Goal: Transaction & Acquisition: Purchase product/service

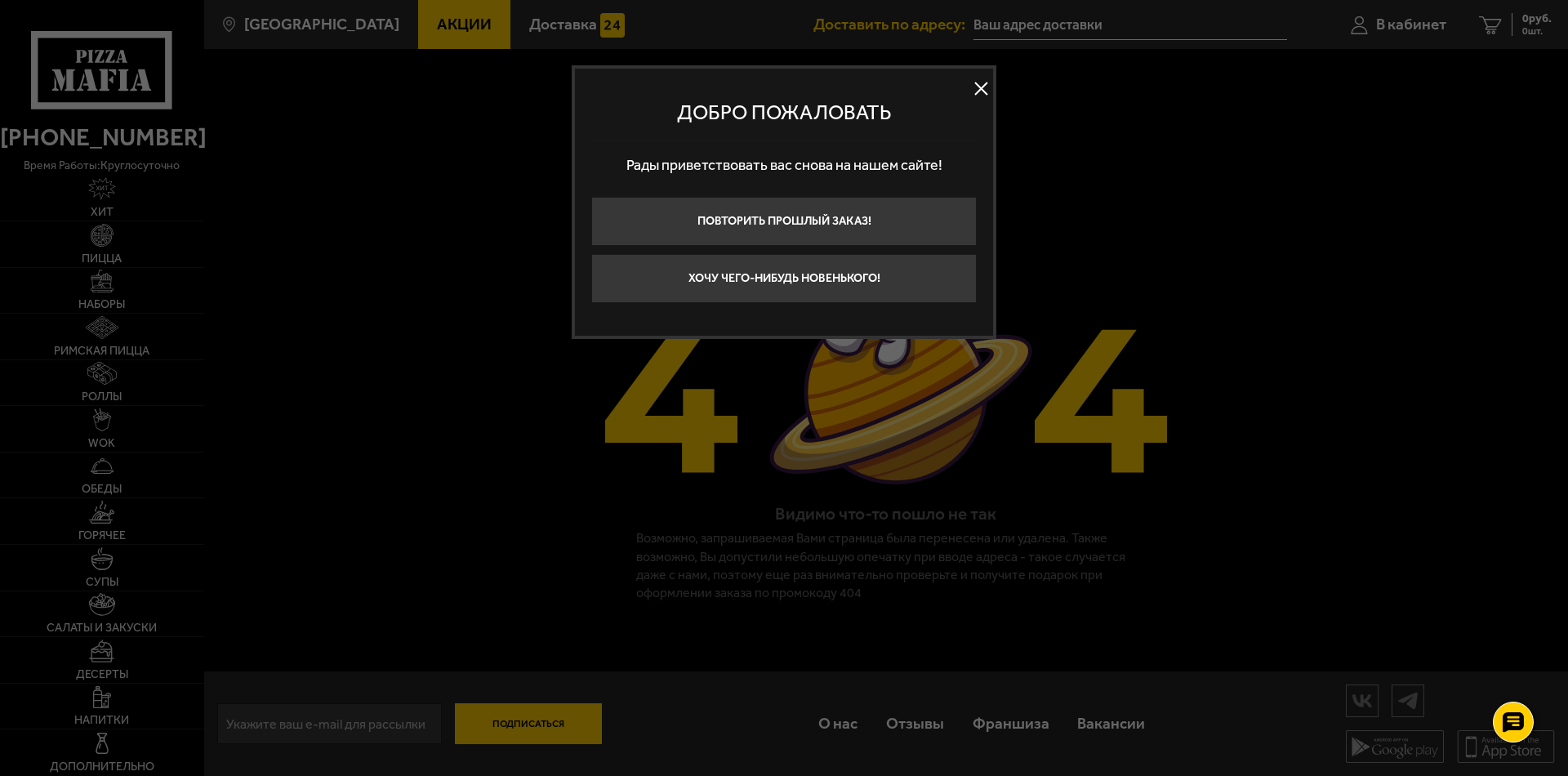
click at [979, 90] on button at bounding box center [981, 89] width 25 height 25
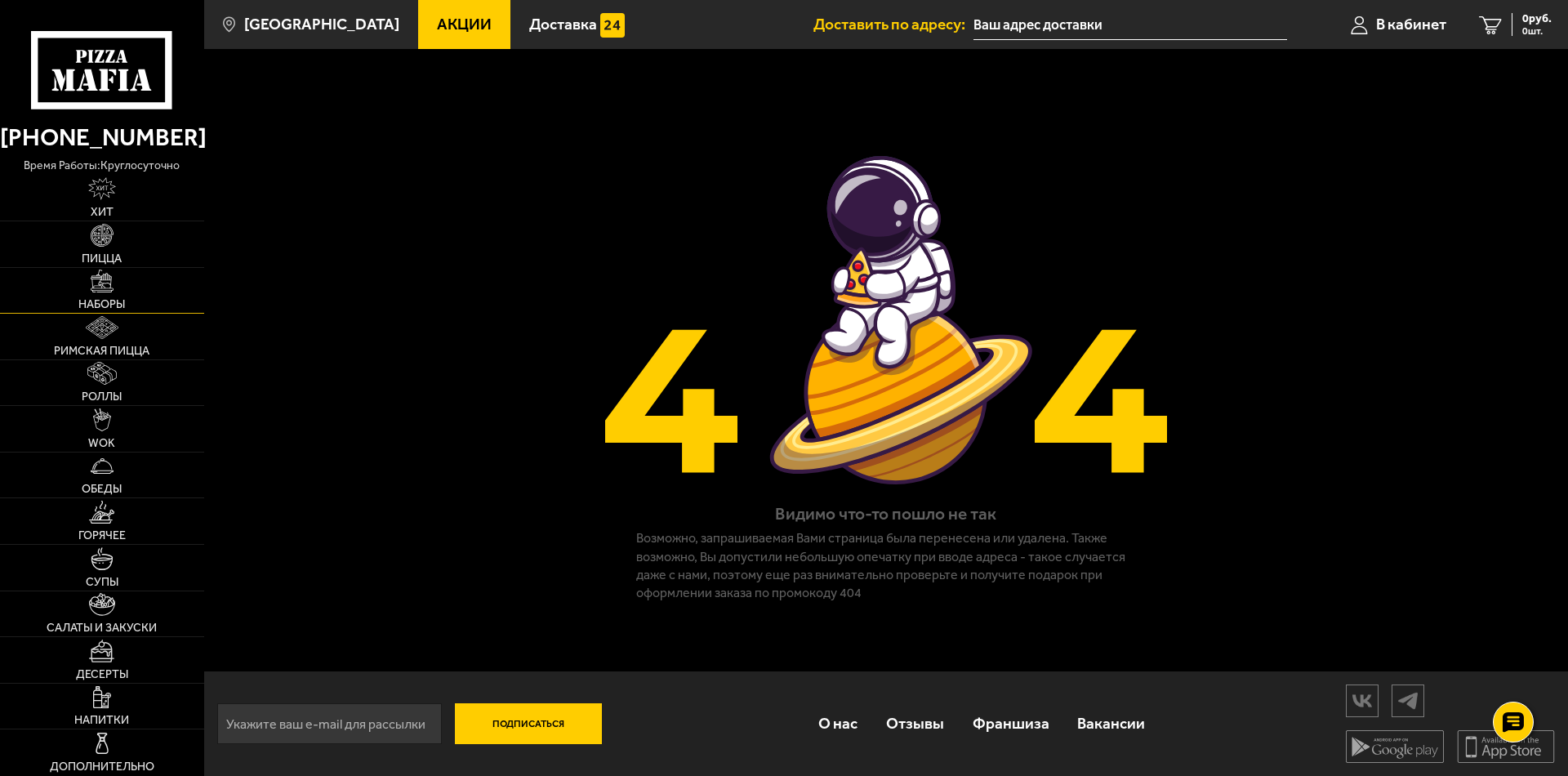
click at [96, 299] on span "Наборы" at bounding box center [102, 304] width 46 height 12
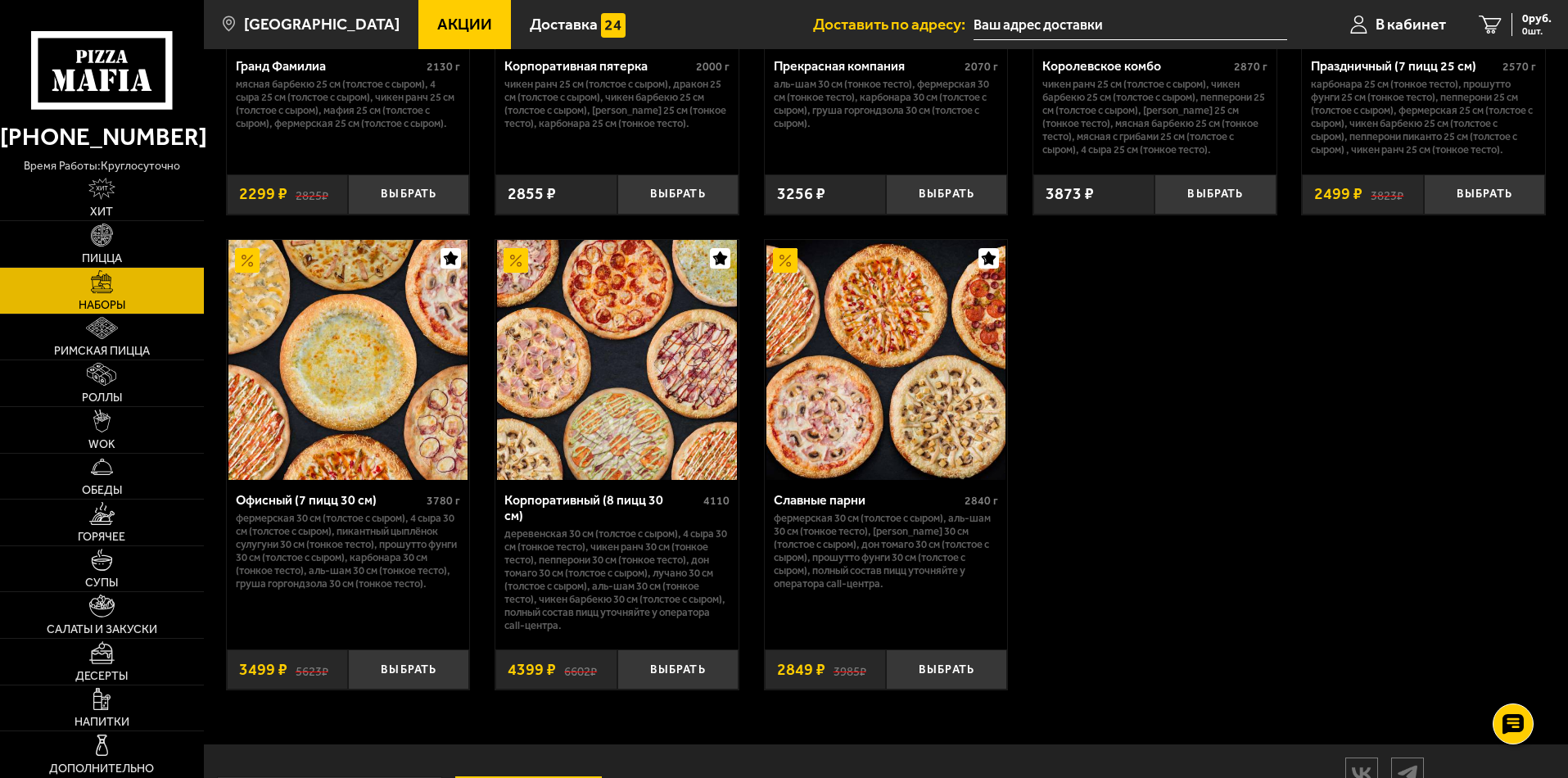
scroll to position [2501, 0]
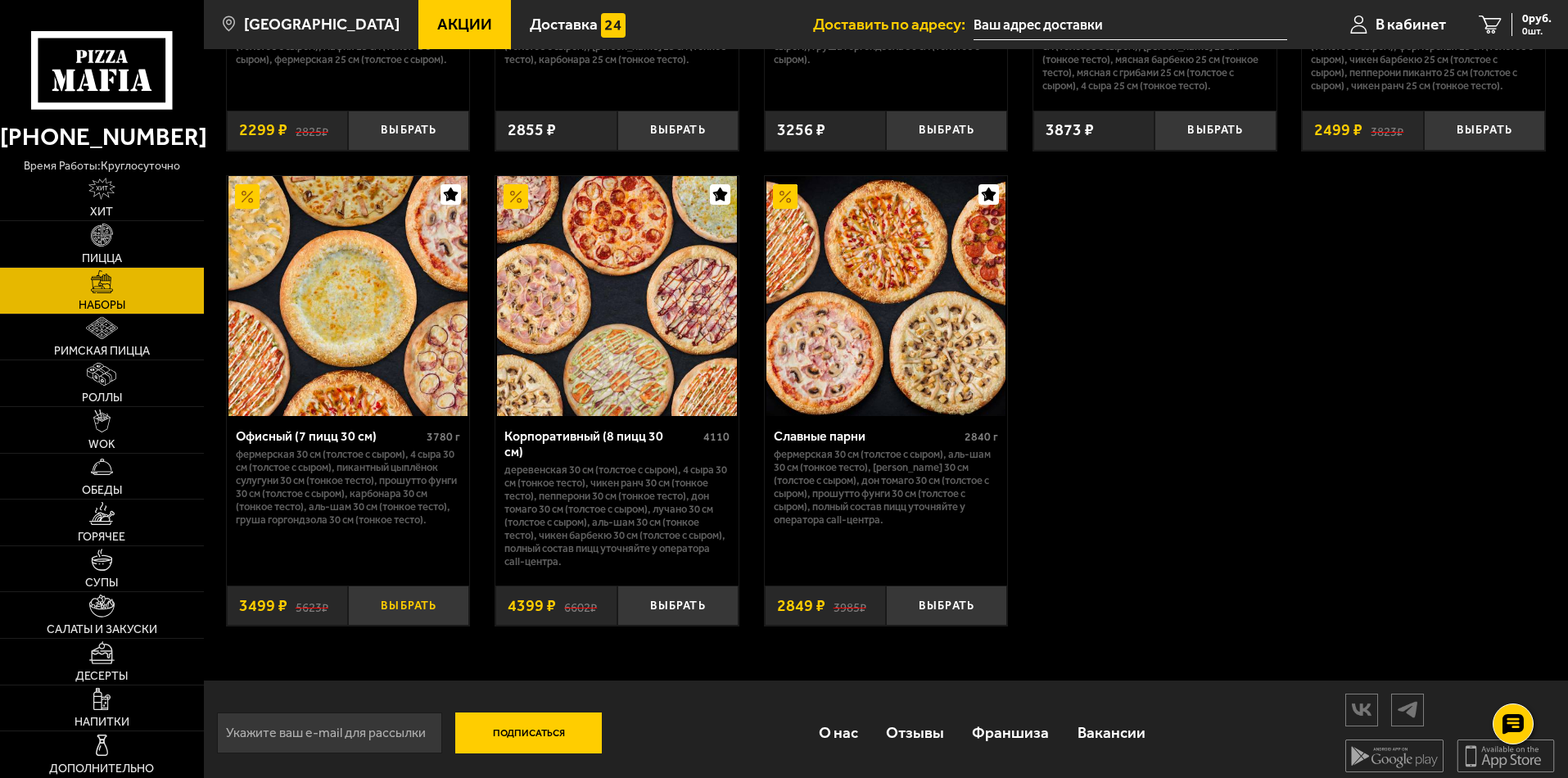
click at [399, 599] on button "Выбрать" at bounding box center [409, 605] width 121 height 40
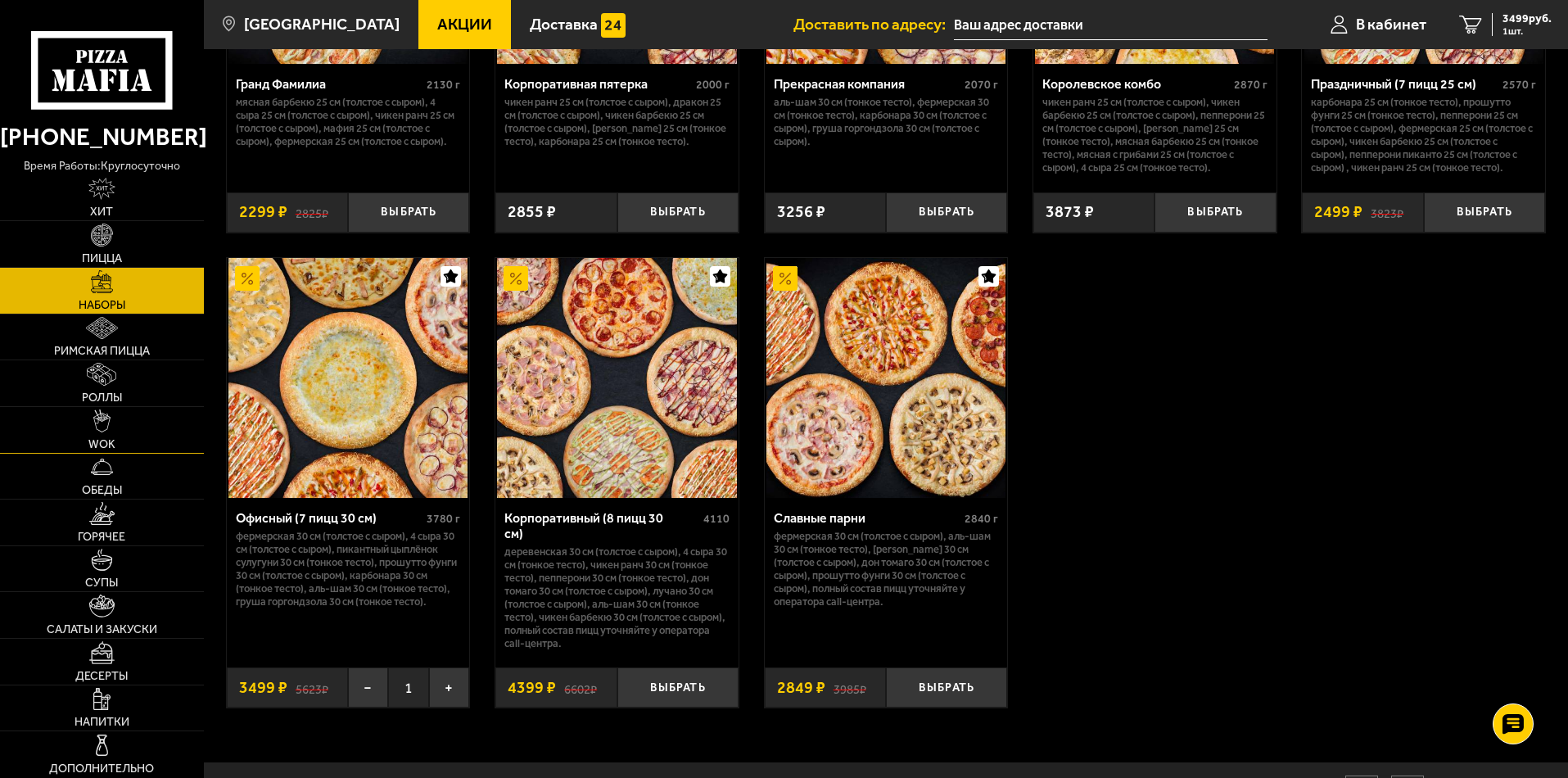
click at [105, 434] on link "WOK" at bounding box center [102, 430] width 204 height 46
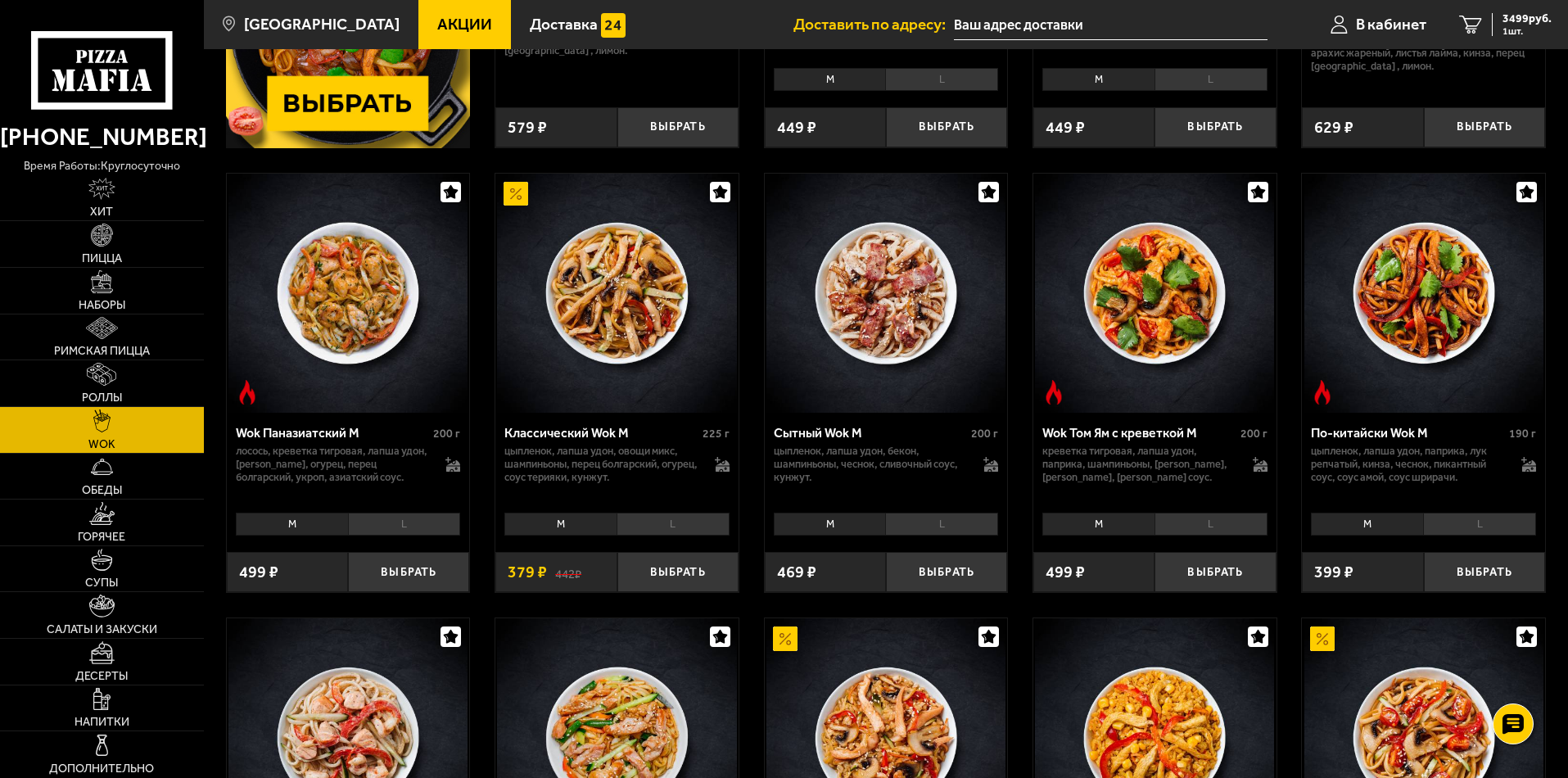
scroll to position [404, 0]
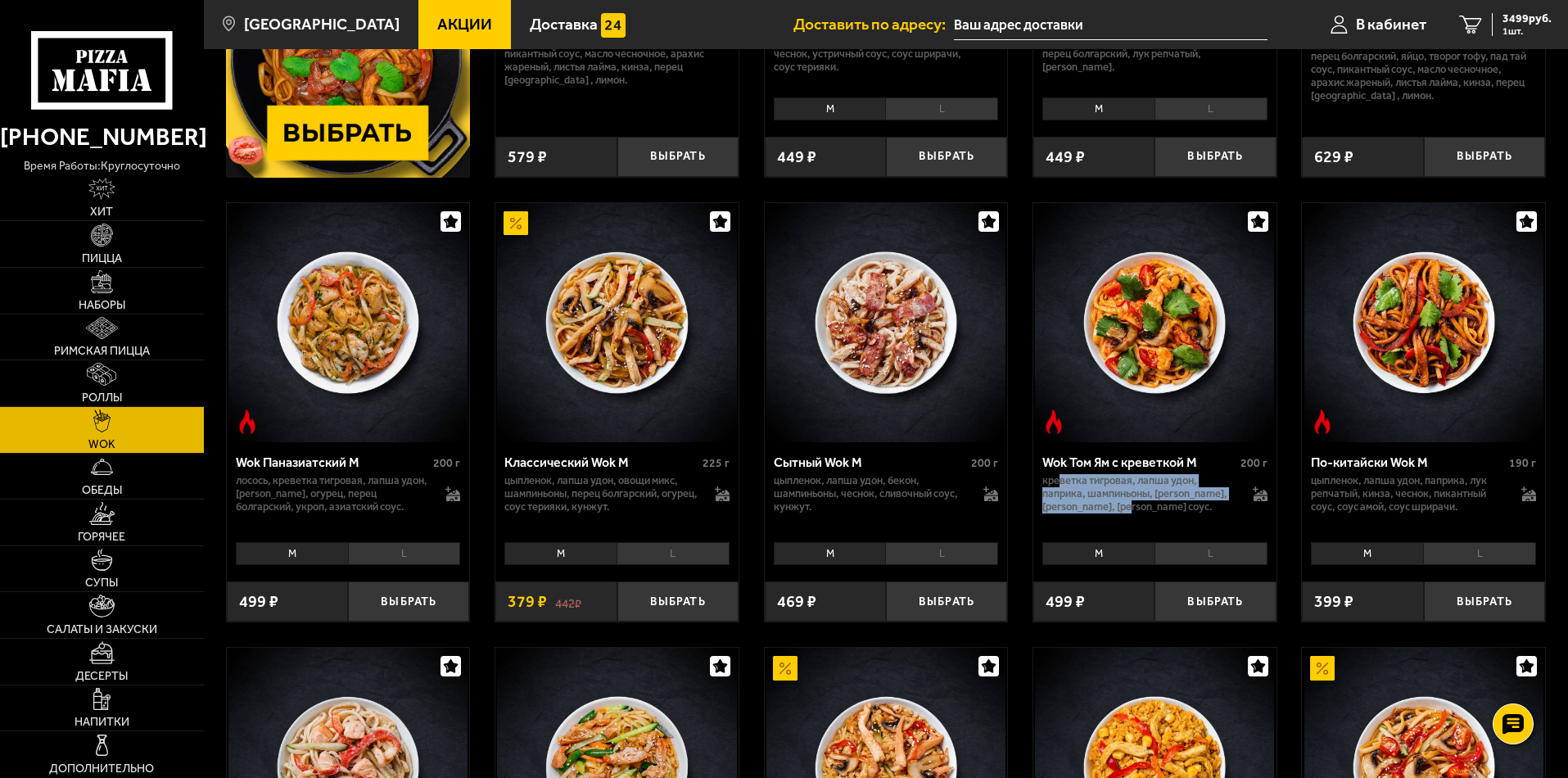
drag, startPoint x: 1060, startPoint y: 488, endPoint x: 1176, endPoint y: 512, distance: 118.5
click at [1176, 512] on p "креветка тигровая, лапша удон, паприка, шампиньоны, томаты черри, кинза, Том Ям…" at bounding box center [1140, 494] width 194 height 39
click at [1120, 498] on p "креветка тигровая, лапша удон, паприка, шампиньоны, томаты черри, кинза, Том Ям…" at bounding box center [1140, 494] width 194 height 39
click at [1113, 488] on p "креветка тигровая, лапша удон, паприка, шампиньоны, томаты черри, кинза, Том Ям…" at bounding box center [1140, 494] width 194 height 39
click at [1180, 557] on li "L" at bounding box center [1211, 553] width 113 height 23
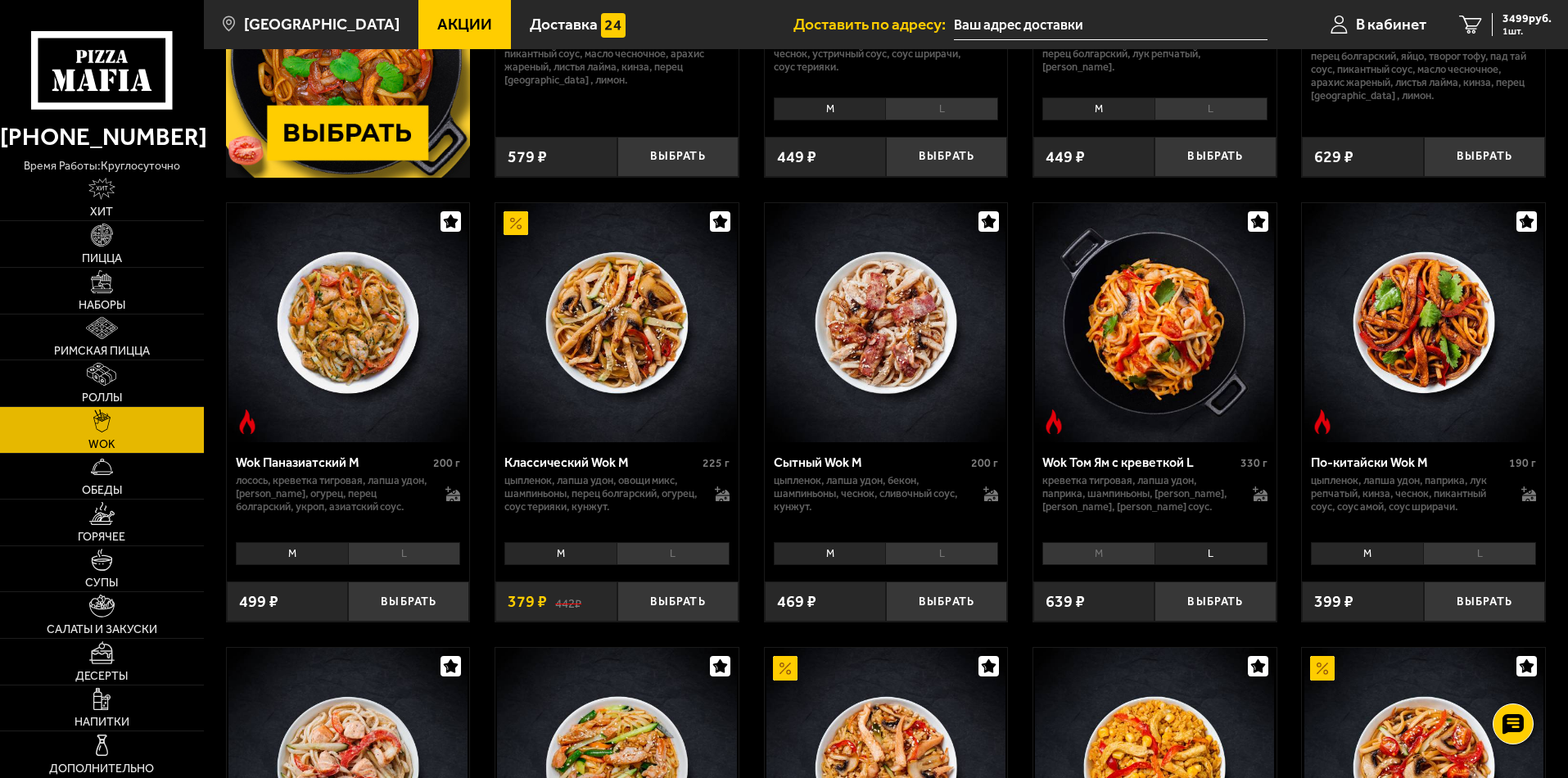
click at [1119, 552] on li "M" at bounding box center [1098, 553] width 112 height 23
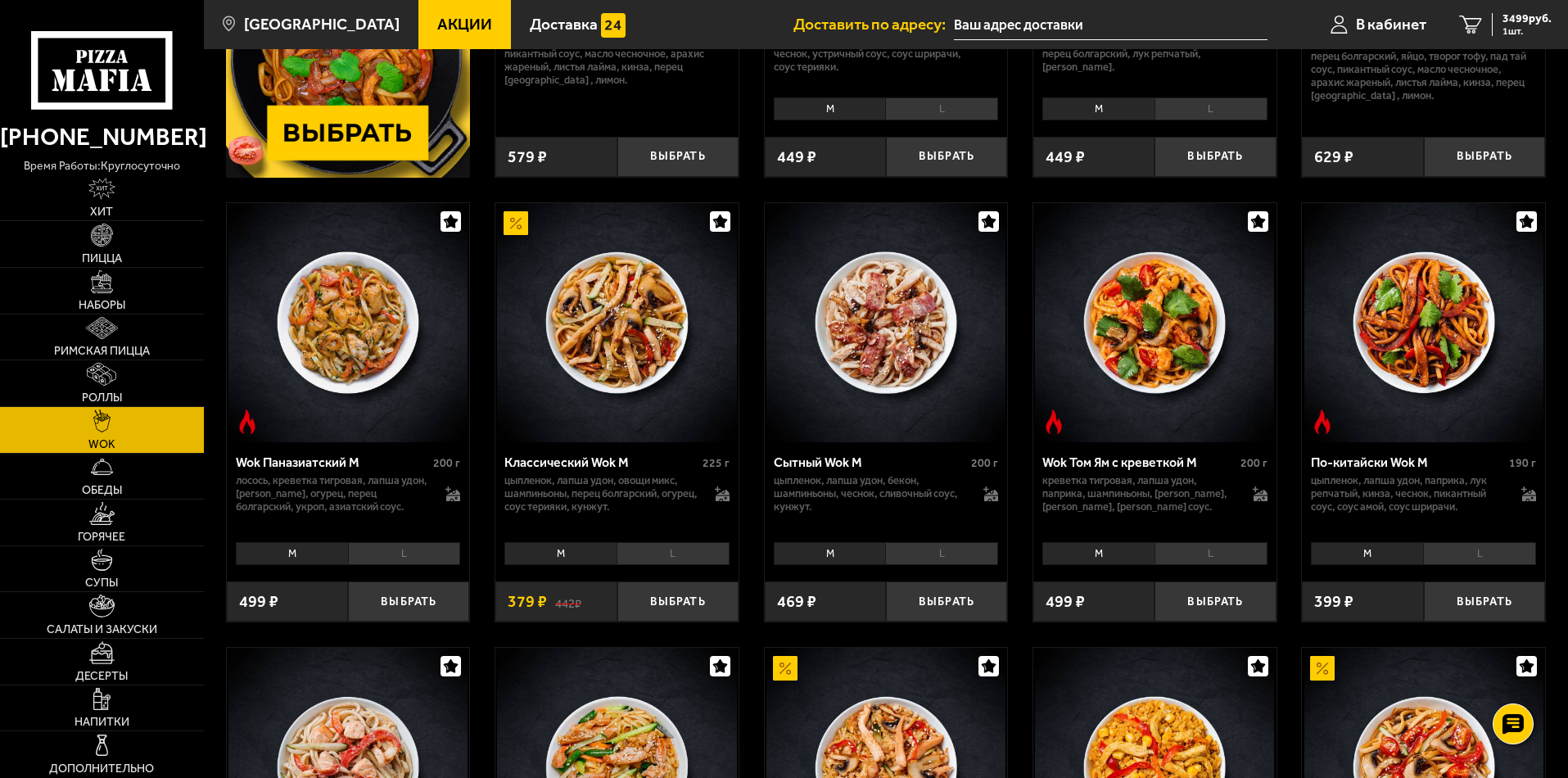
click at [672, 552] on li "L" at bounding box center [673, 553] width 113 height 23
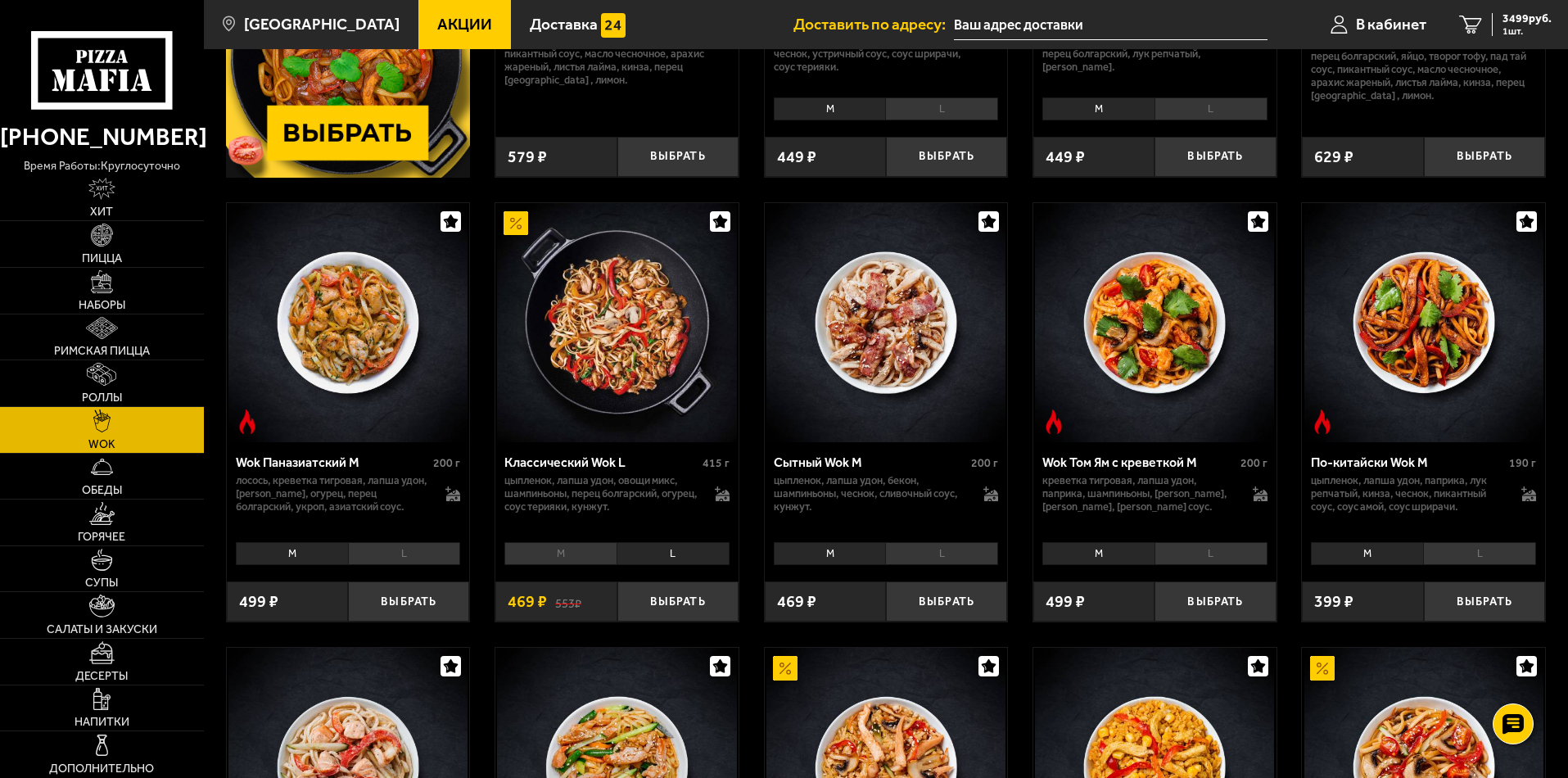
click at [572, 546] on li "M" at bounding box center [560, 553] width 112 height 23
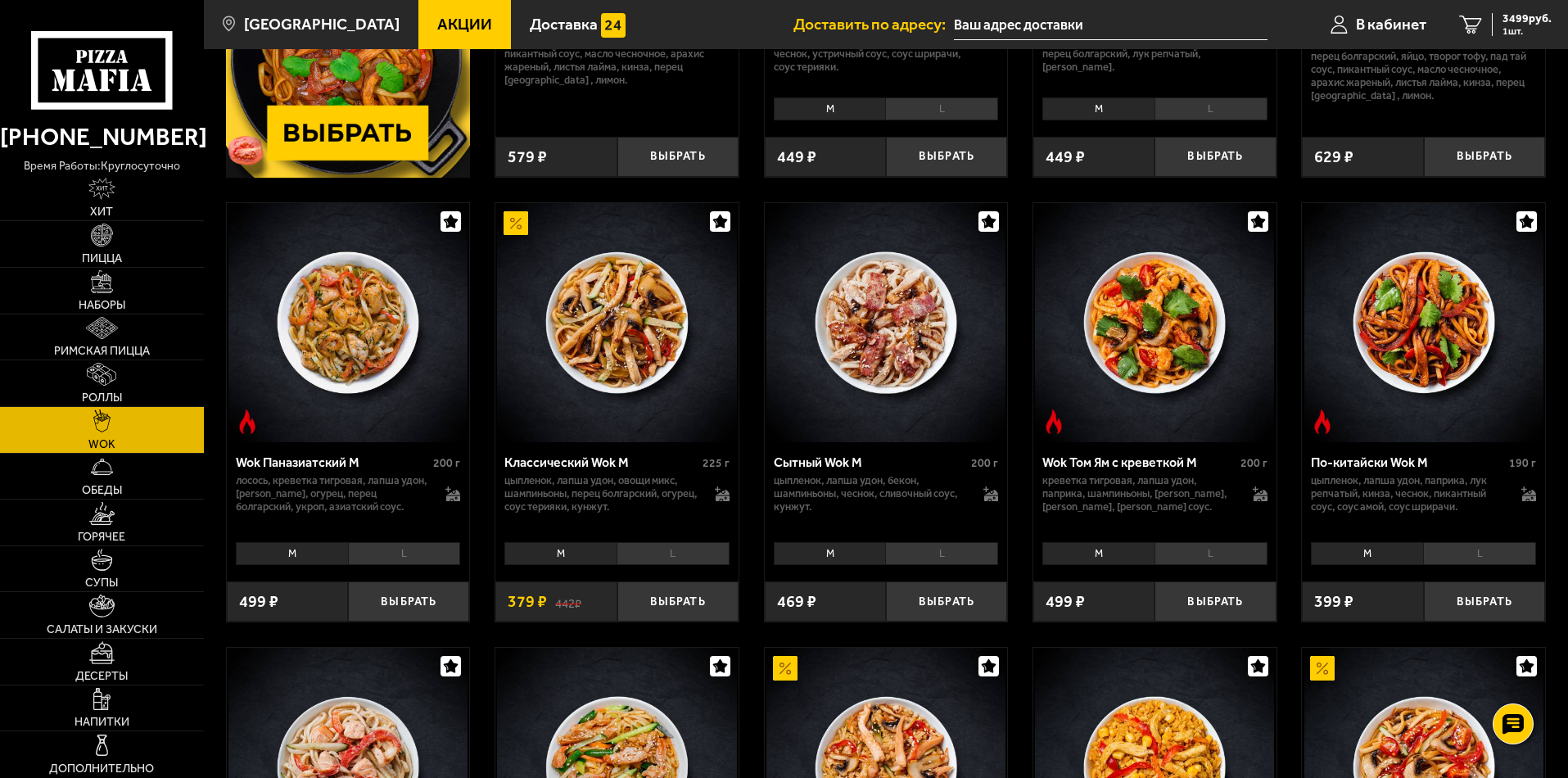
click at [642, 535] on div "Классический Wok M 225 г цыпленок, лапша удон, овощи микс, шампиньоны, перец бо…" at bounding box center [616, 489] width 243 height 95
click at [643, 546] on li "L" at bounding box center [673, 553] width 113 height 23
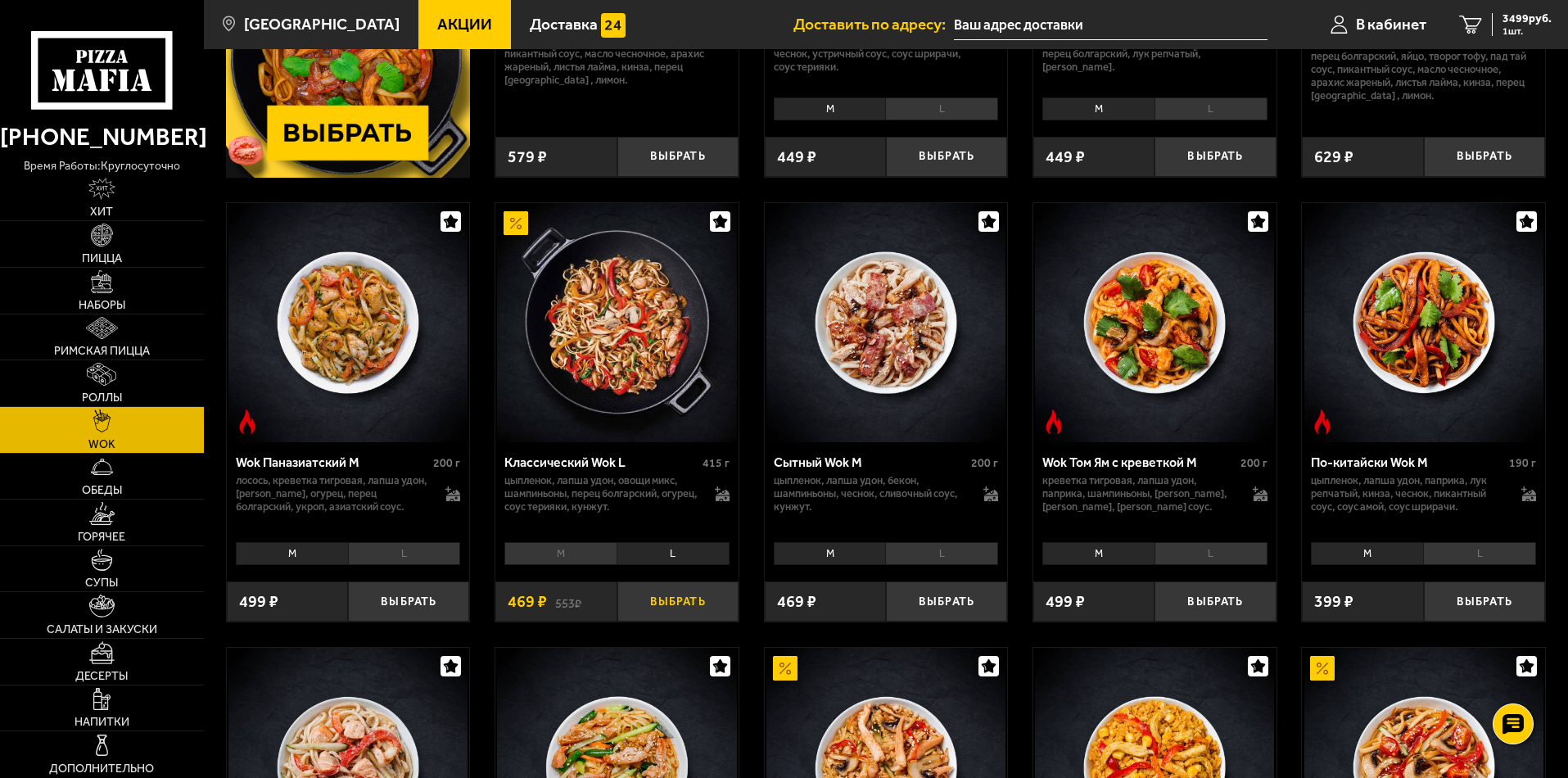
click at [652, 605] on button "Выбрать" at bounding box center [678, 601] width 121 height 40
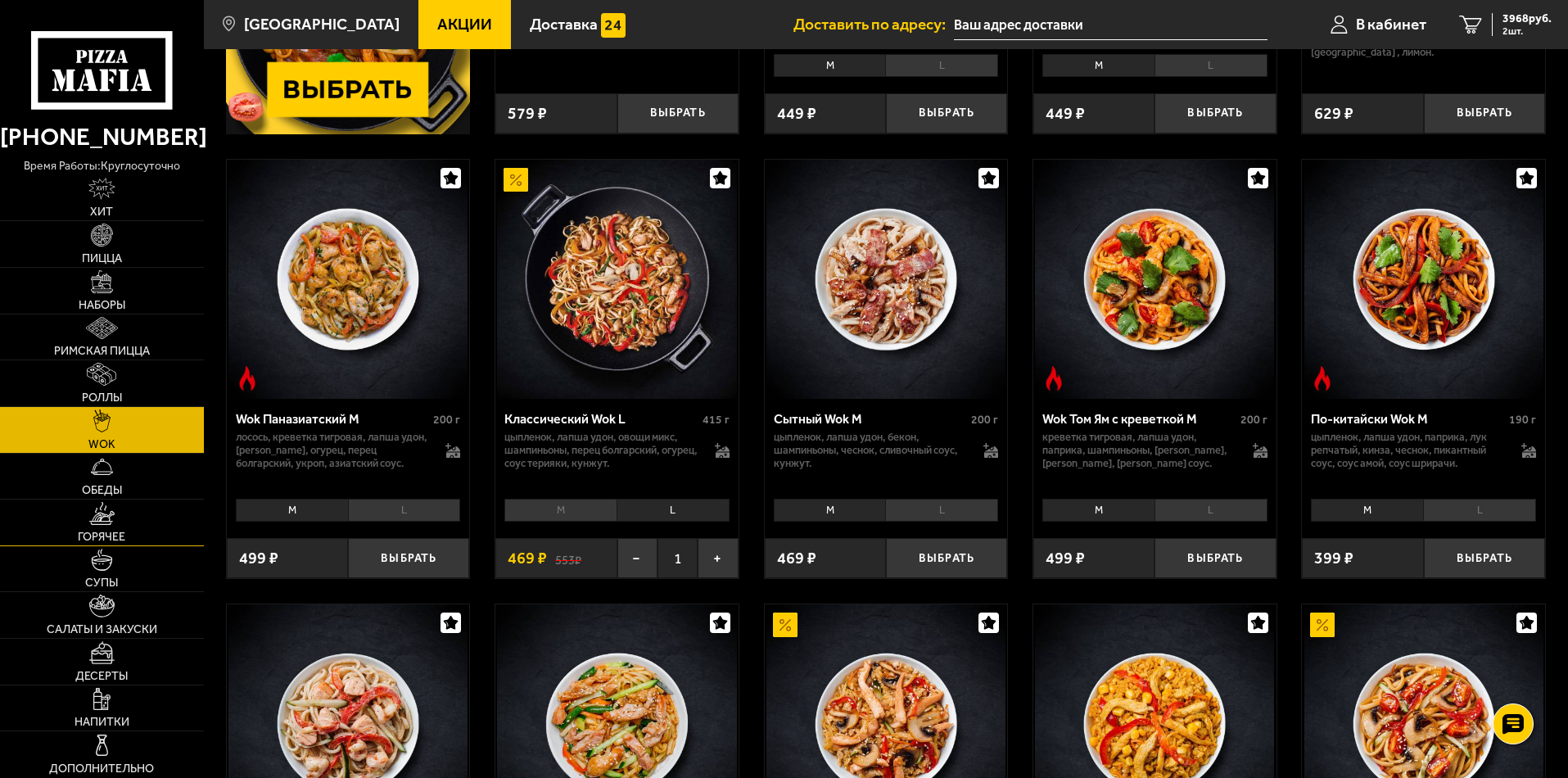
scroll to position [485, 0]
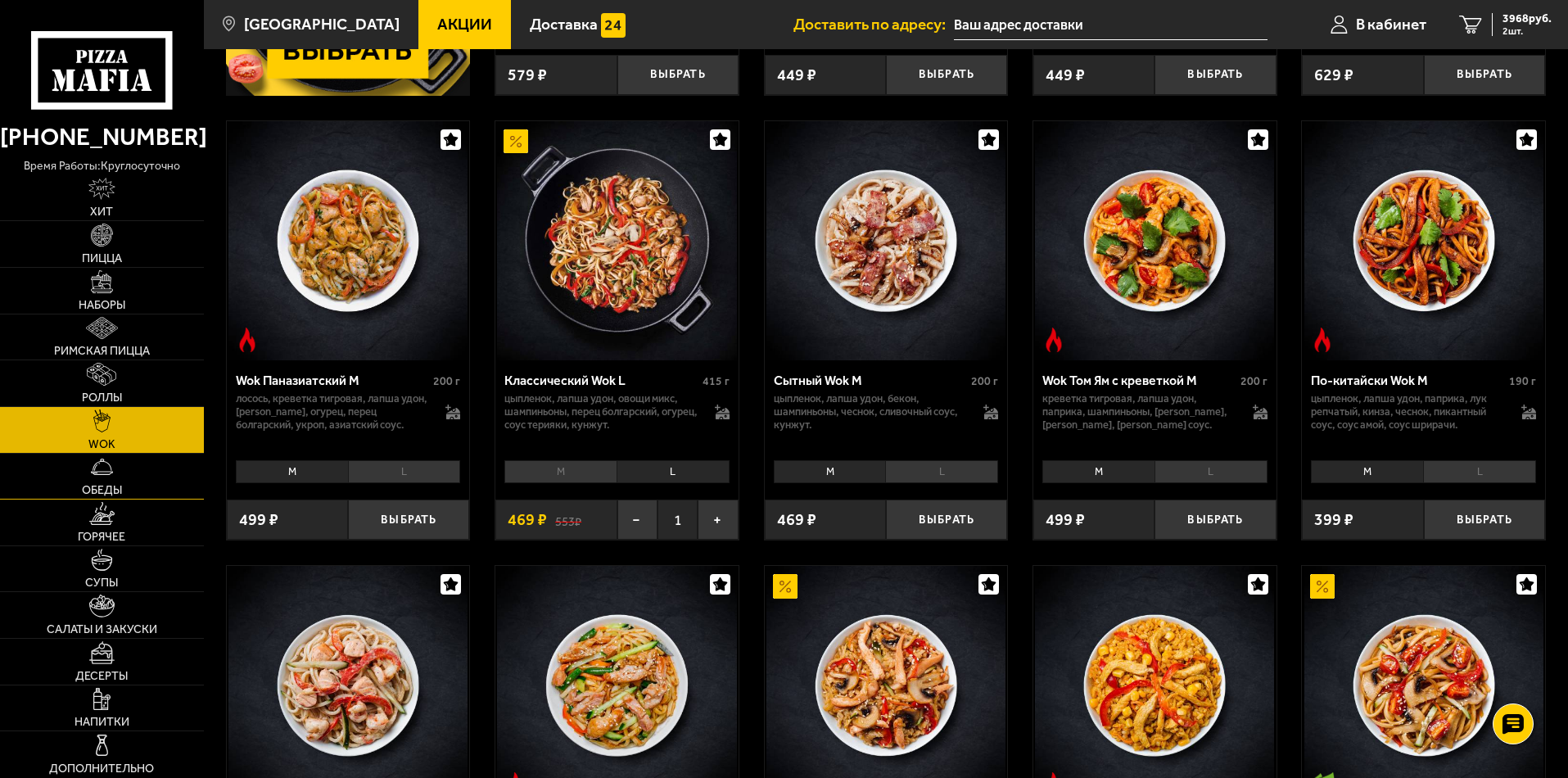
click at [118, 480] on link "Обеды" at bounding box center [102, 476] width 204 height 46
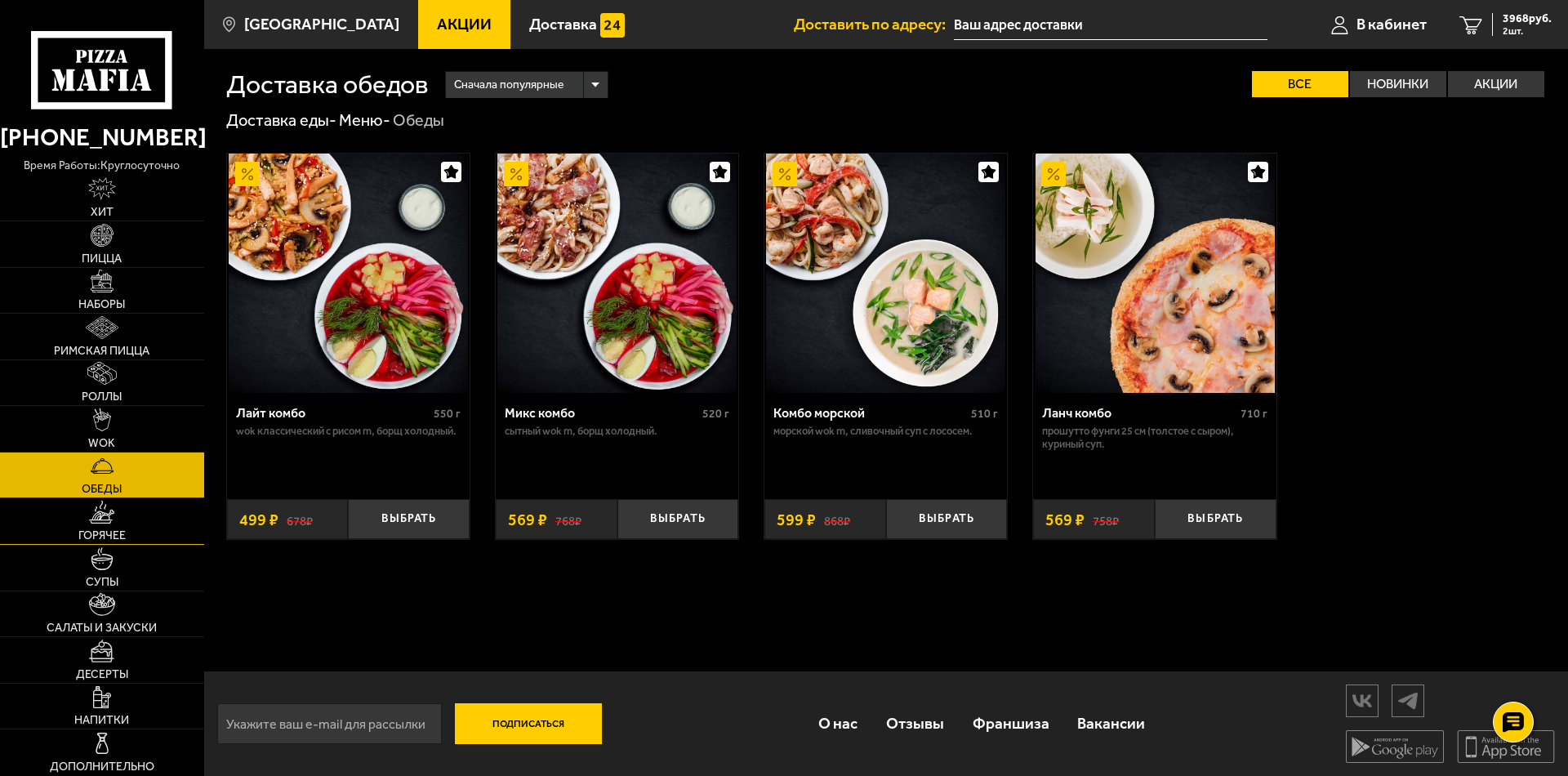
click at [103, 527] on link "Горячее" at bounding box center [102, 520] width 204 height 46
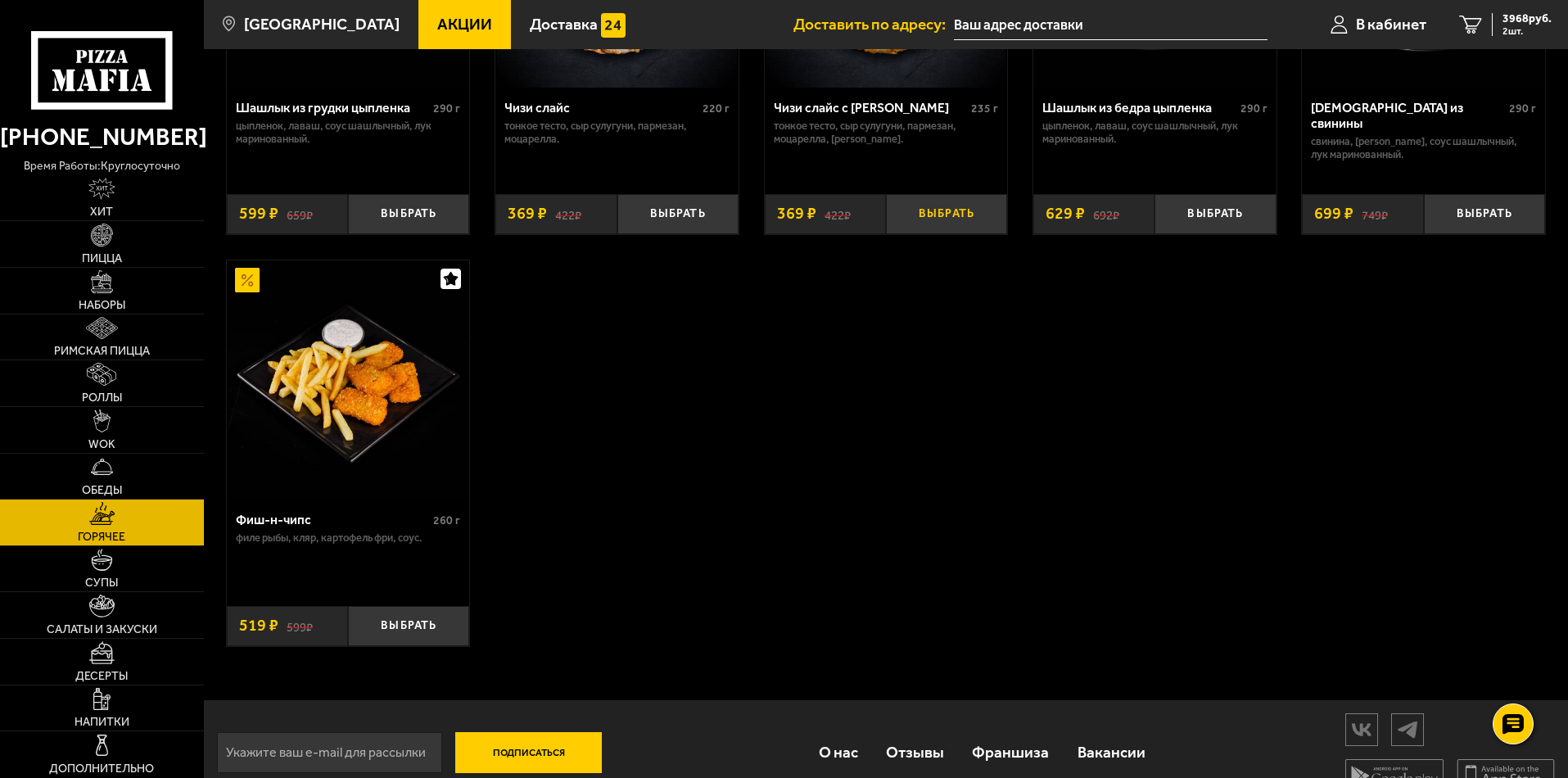
scroll to position [1228, 0]
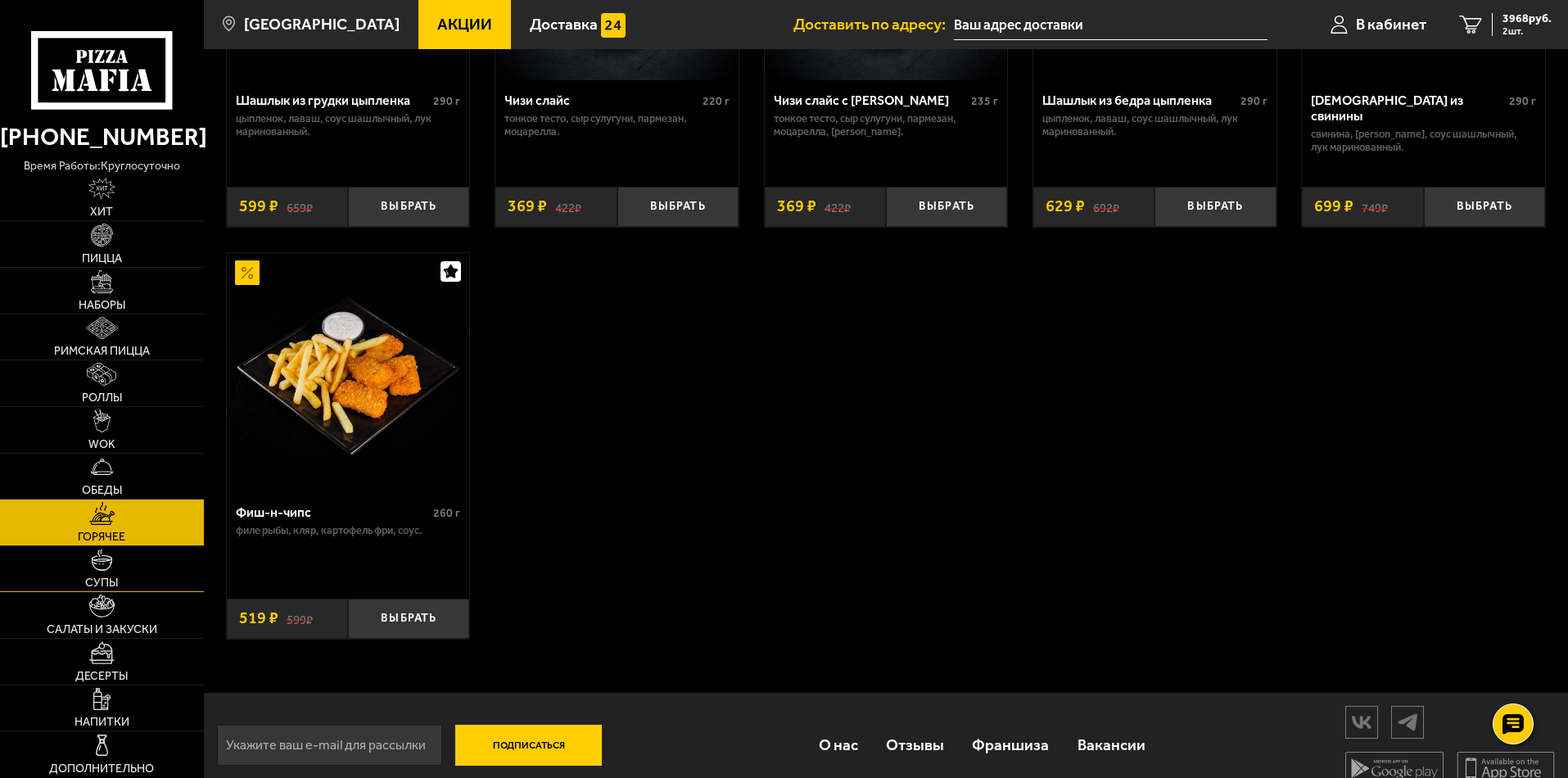
click at [75, 583] on link "Супы" at bounding box center [102, 568] width 204 height 46
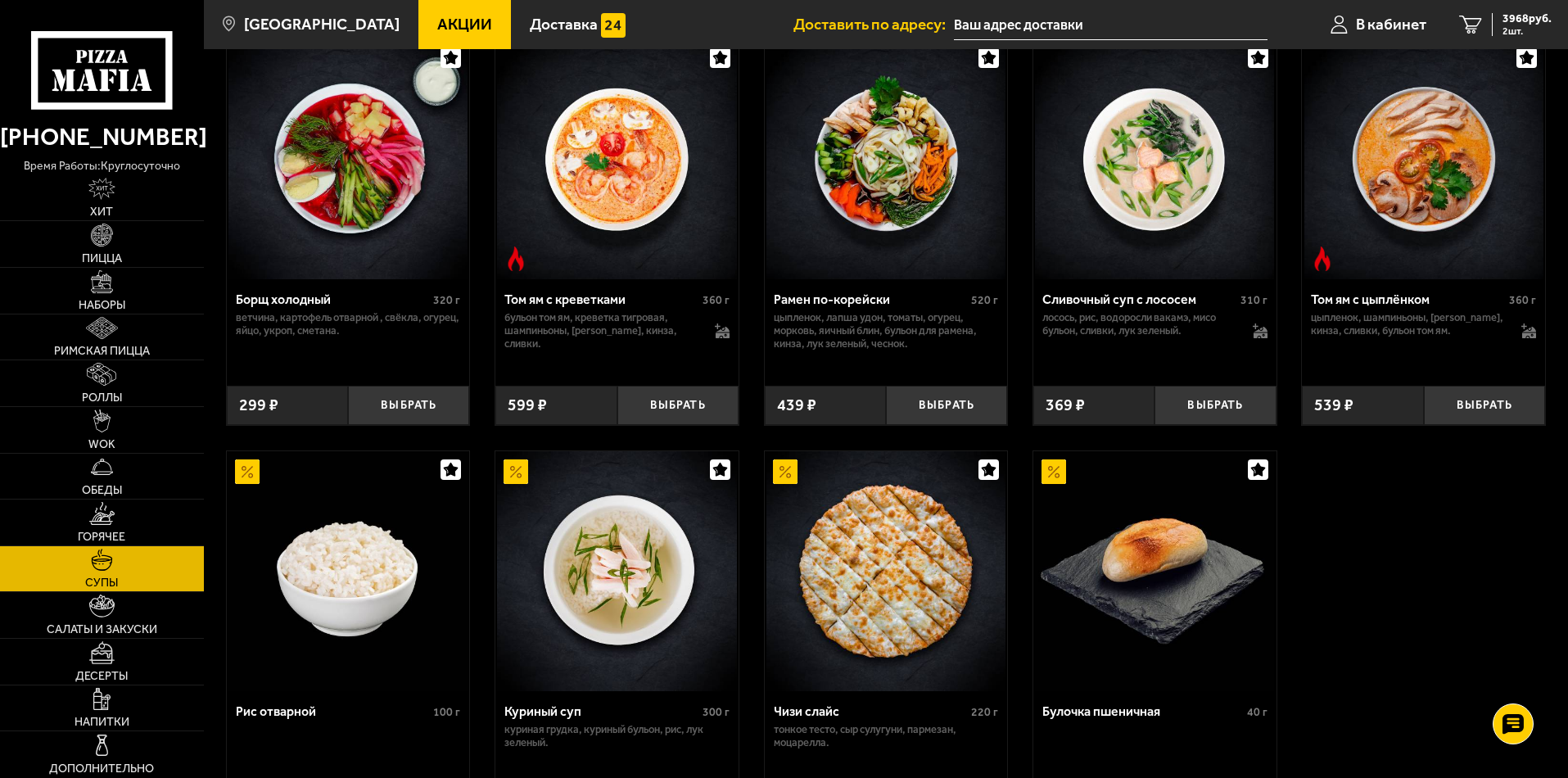
scroll to position [491, 0]
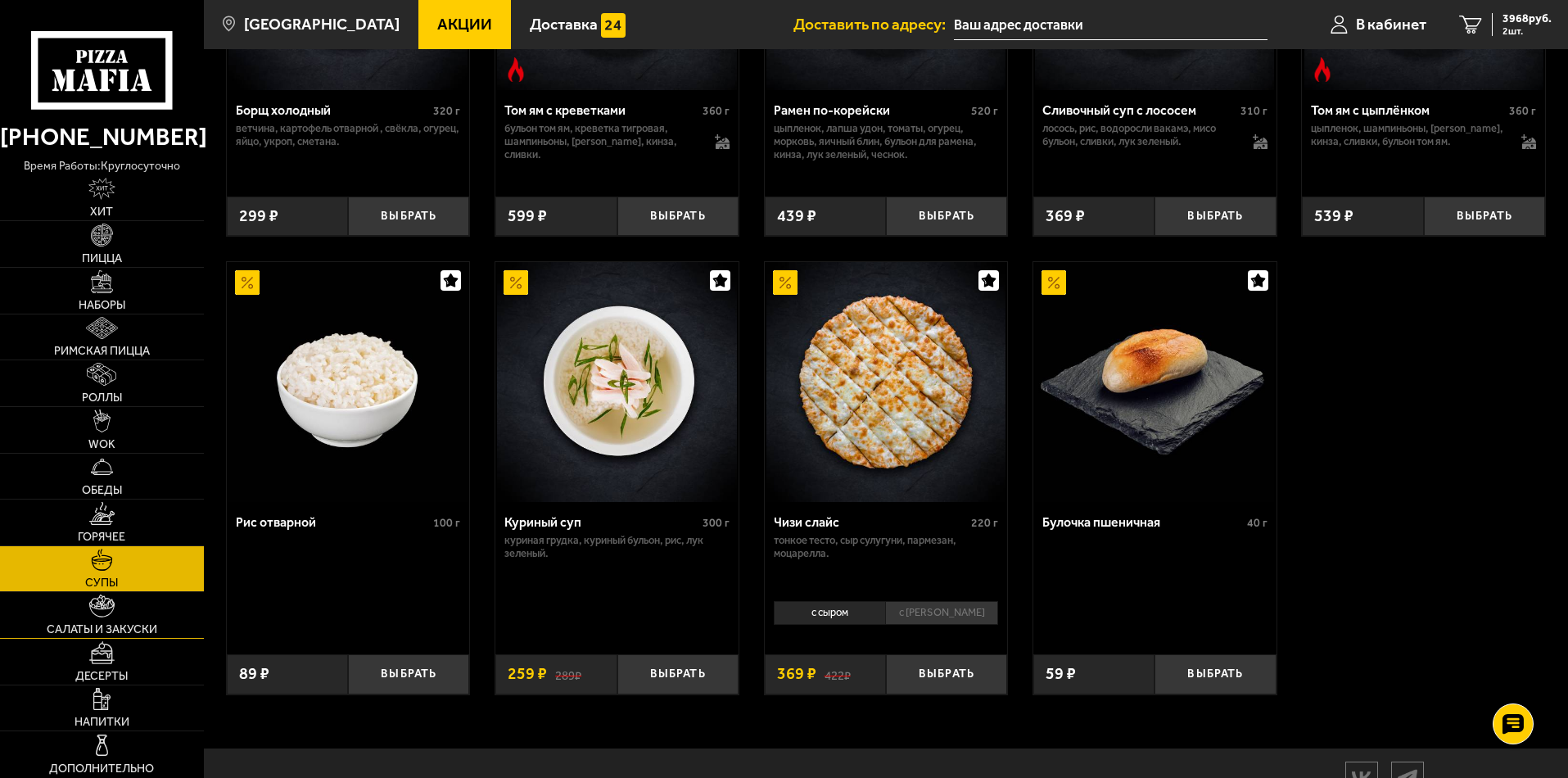
click at [105, 604] on img at bounding box center [103, 606] width 27 height 23
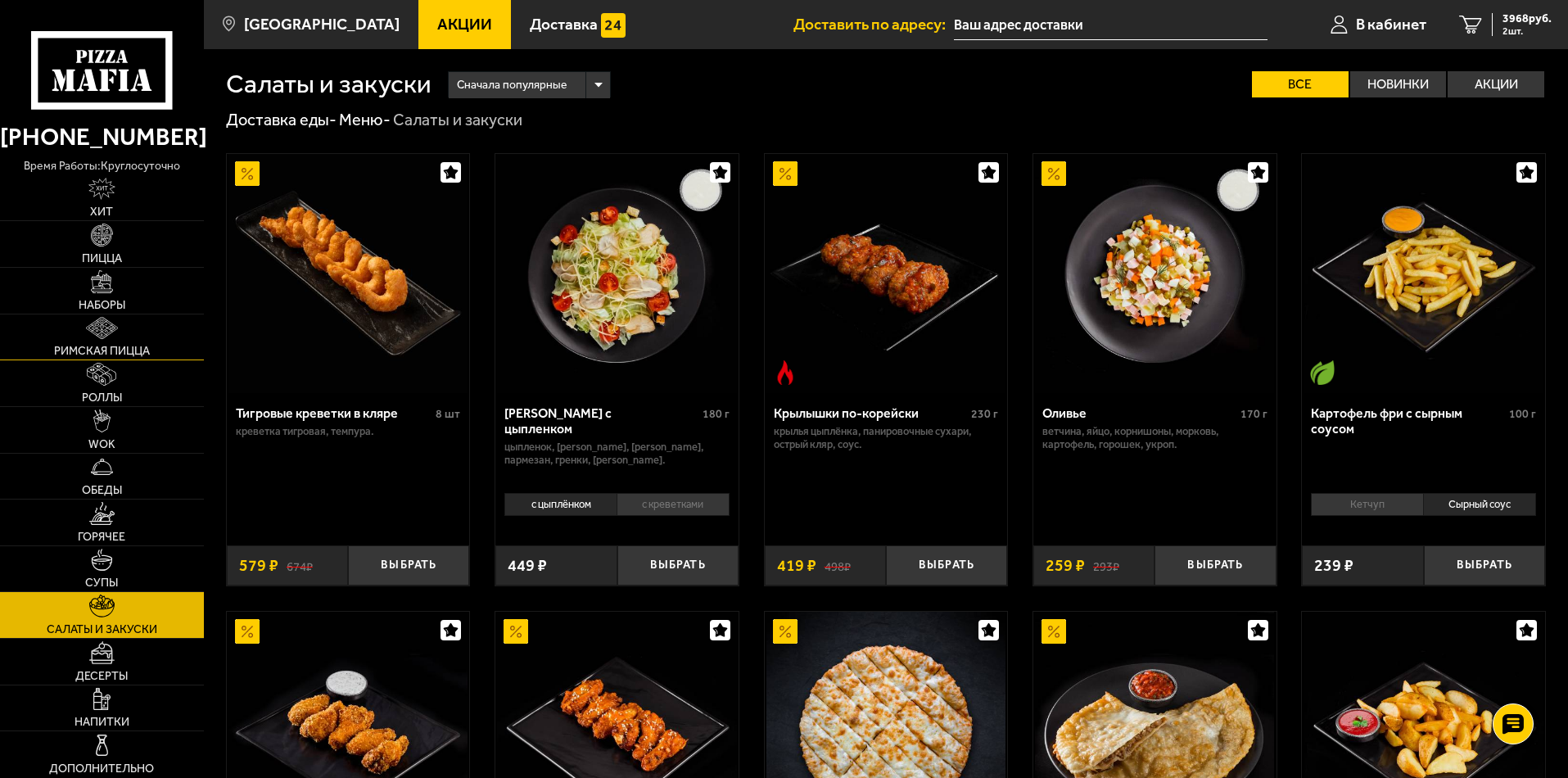
click at [99, 348] on span "Римская пицца" at bounding box center [101, 352] width 95 height 12
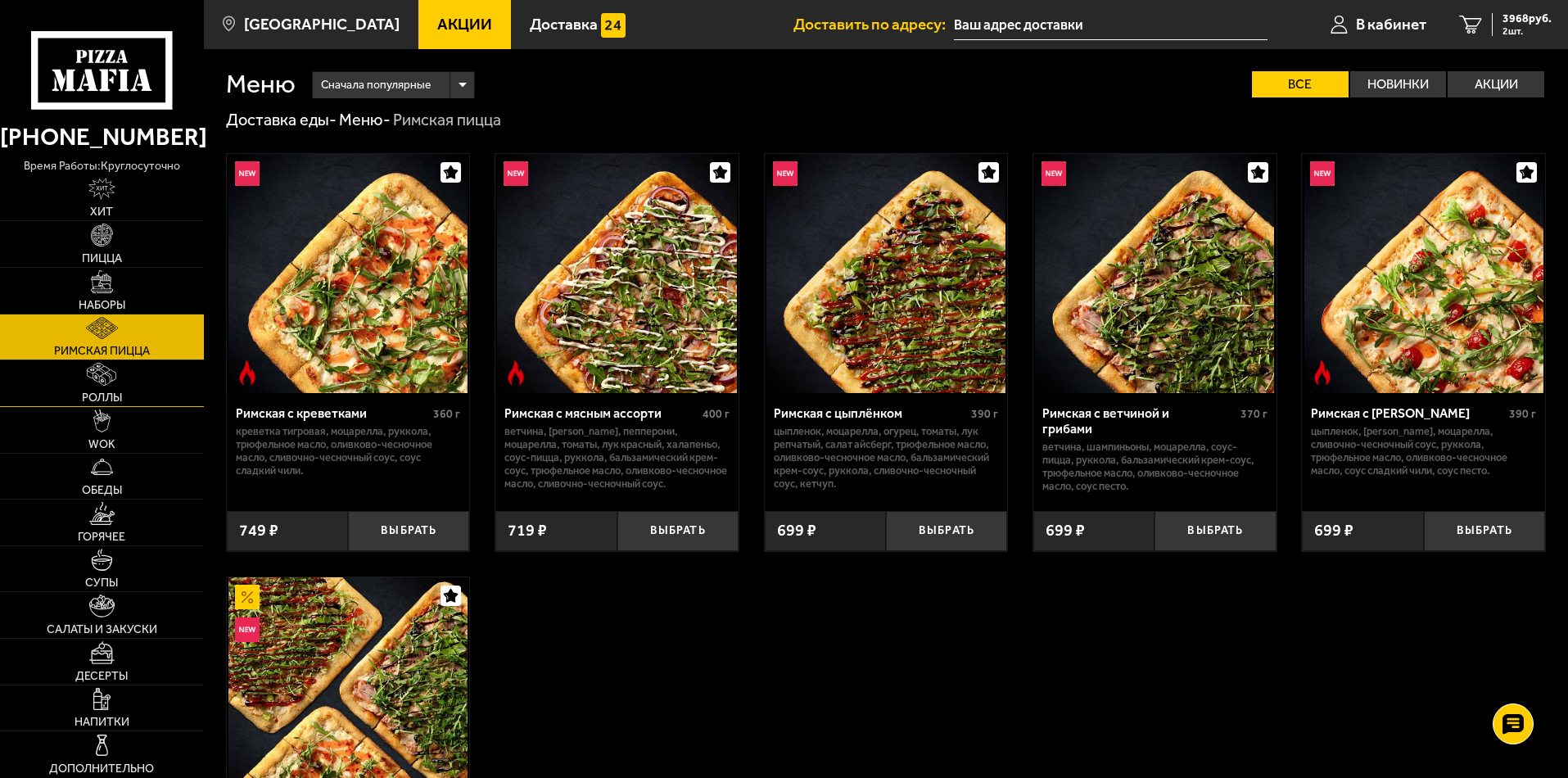
click at [109, 396] on span "Роллы" at bounding box center [102, 398] width 40 height 12
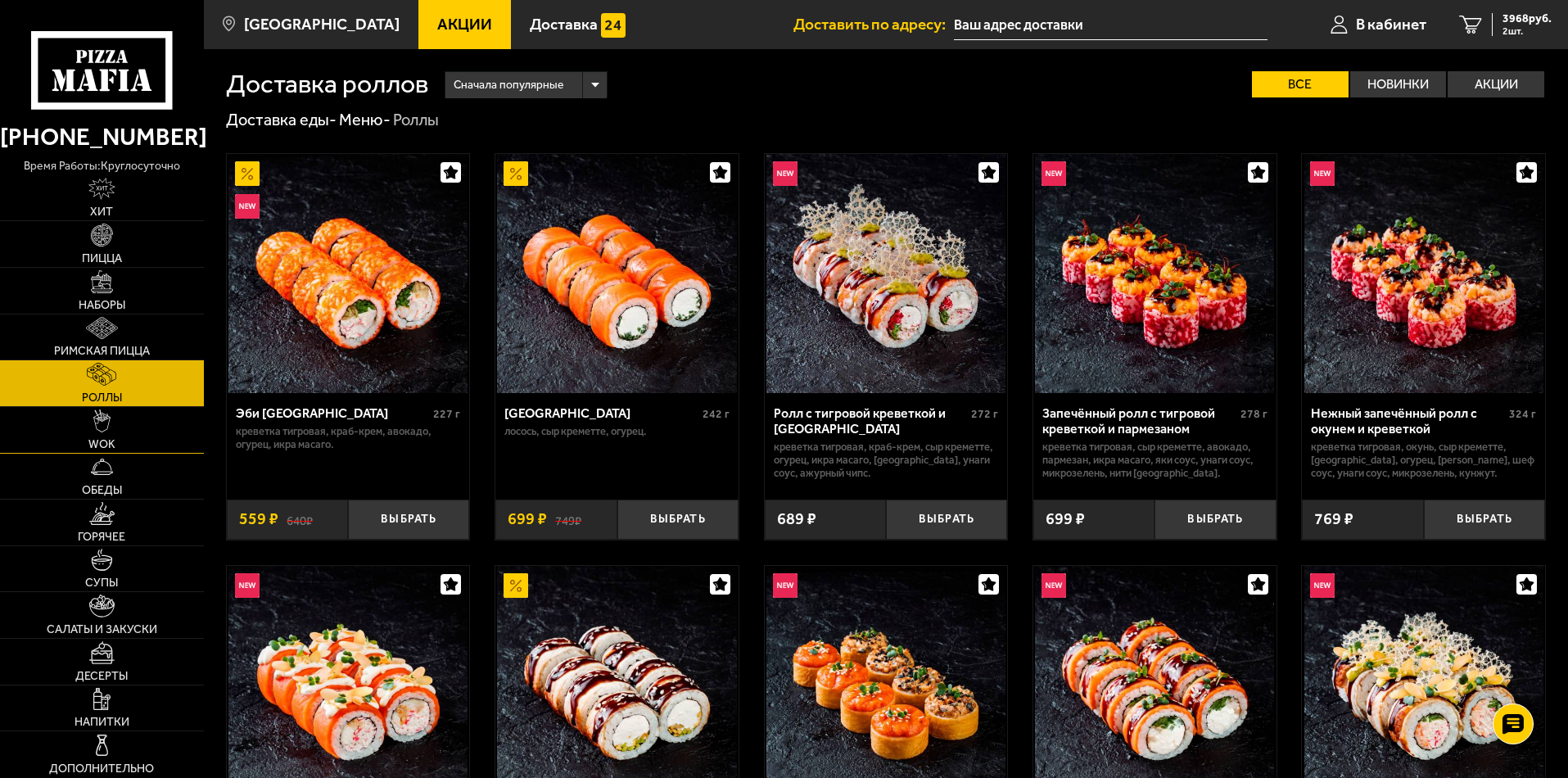
click at [104, 435] on link "WOK" at bounding box center [102, 430] width 204 height 46
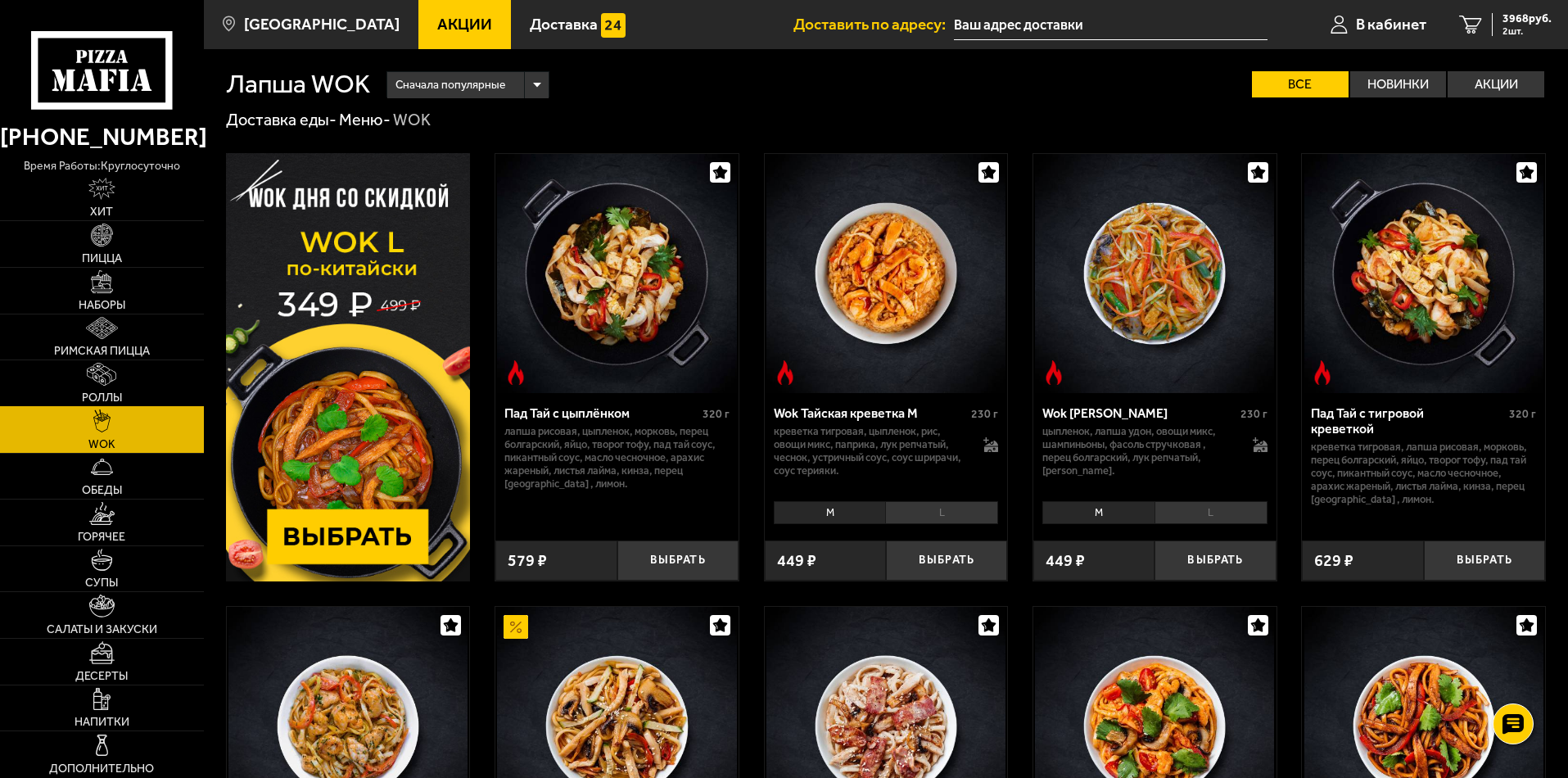
click at [101, 385] on img at bounding box center [102, 374] width 30 height 23
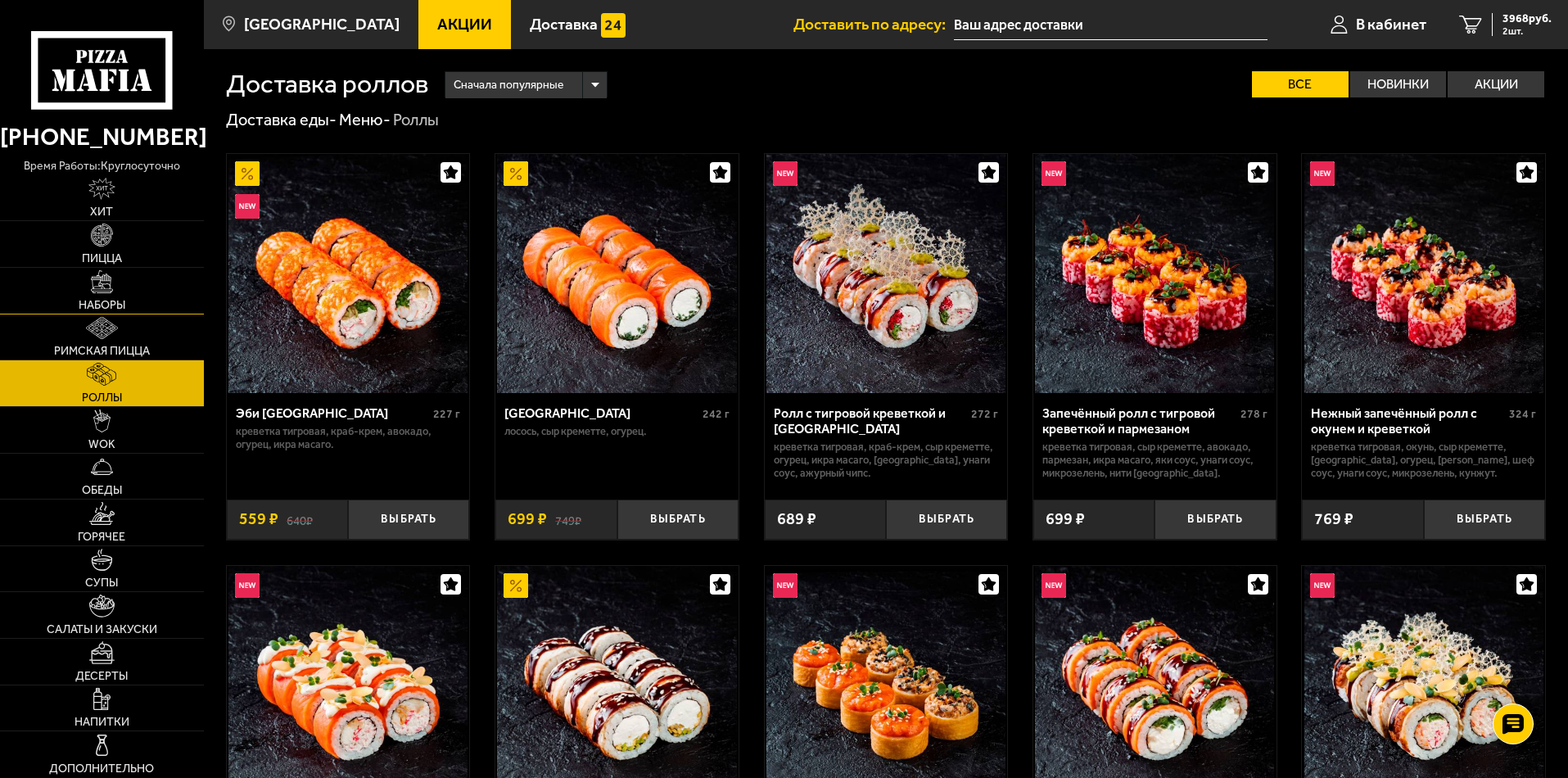
click at [98, 296] on link "Наборы" at bounding box center [102, 290] width 204 height 46
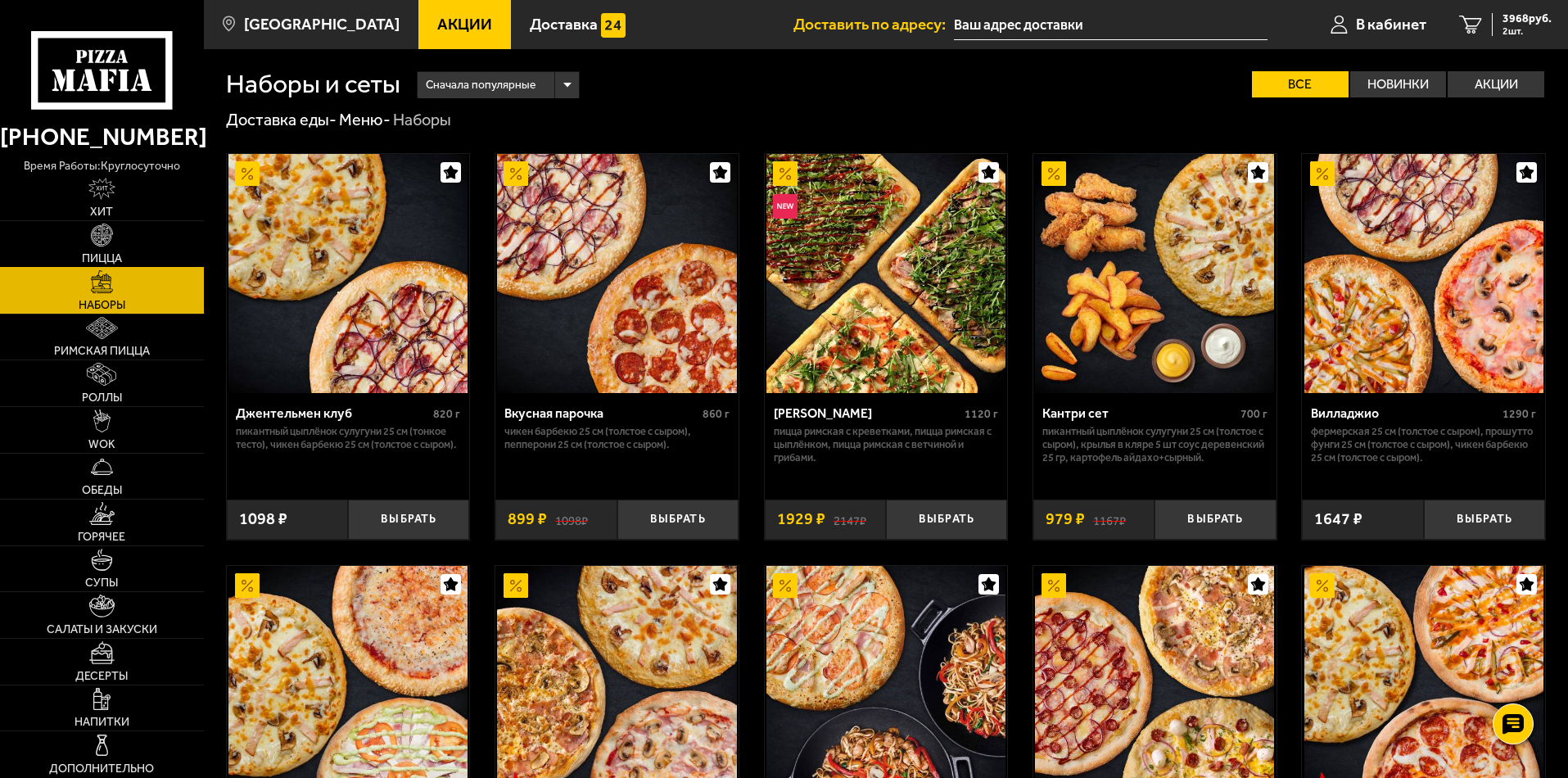
click at [98, 255] on span "Пицца" at bounding box center [102, 259] width 40 height 12
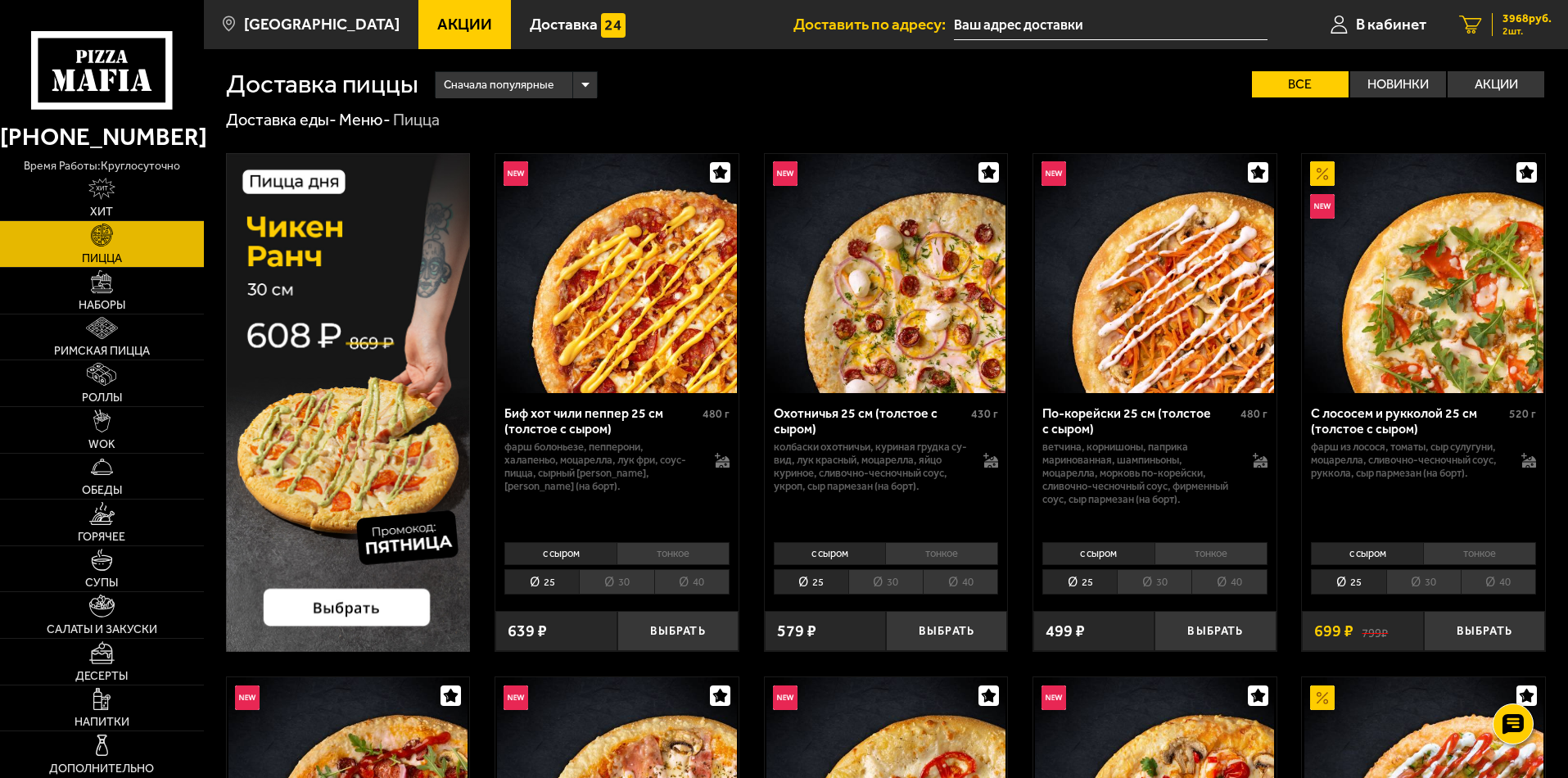
click at [1517, 27] on span "2 шт." at bounding box center [1527, 32] width 49 height 10
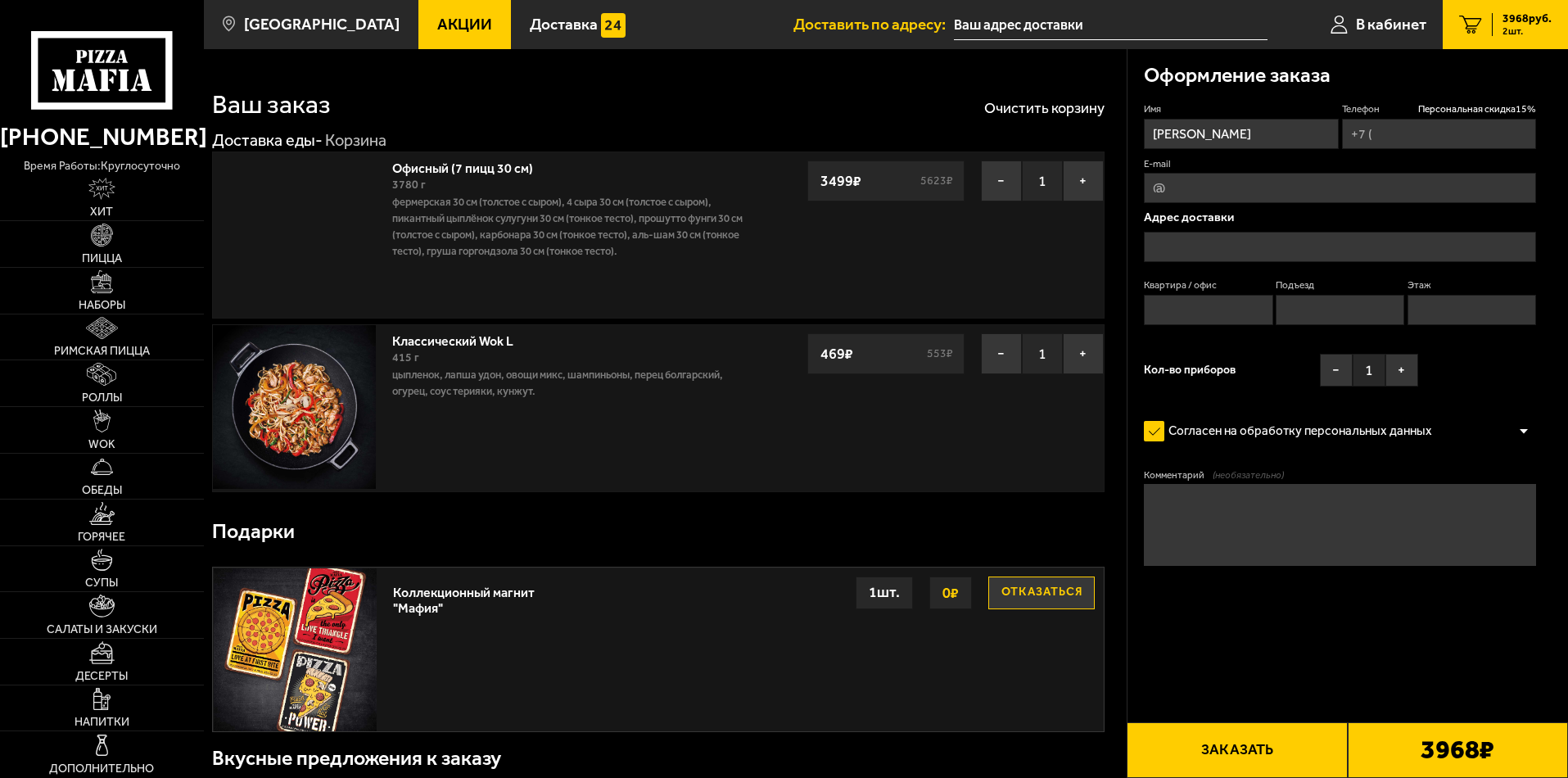
type input "+7 (964) 338-14-35"
type input "проспект Александровской Фермы, 23"
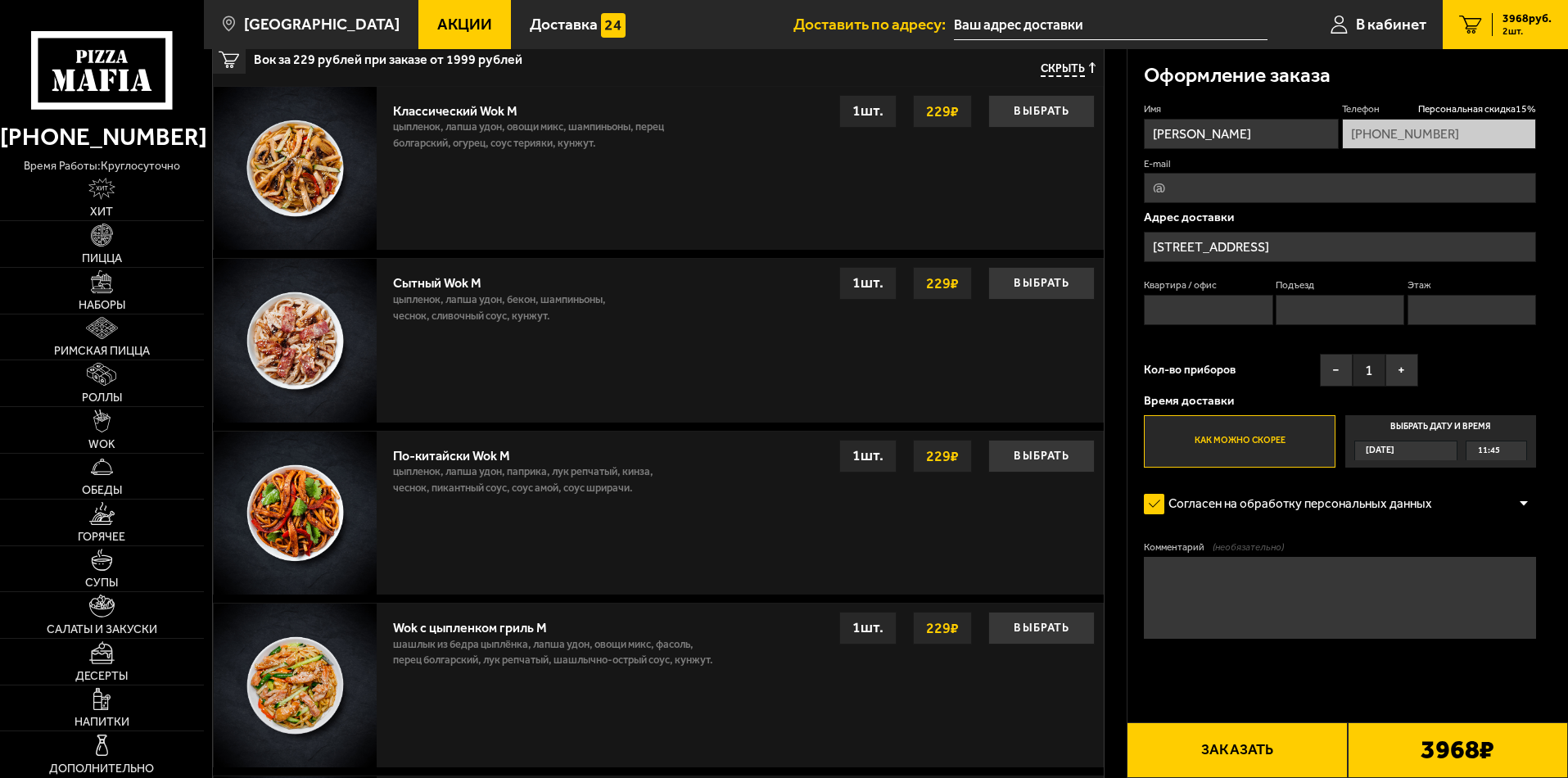
scroll to position [737, 0]
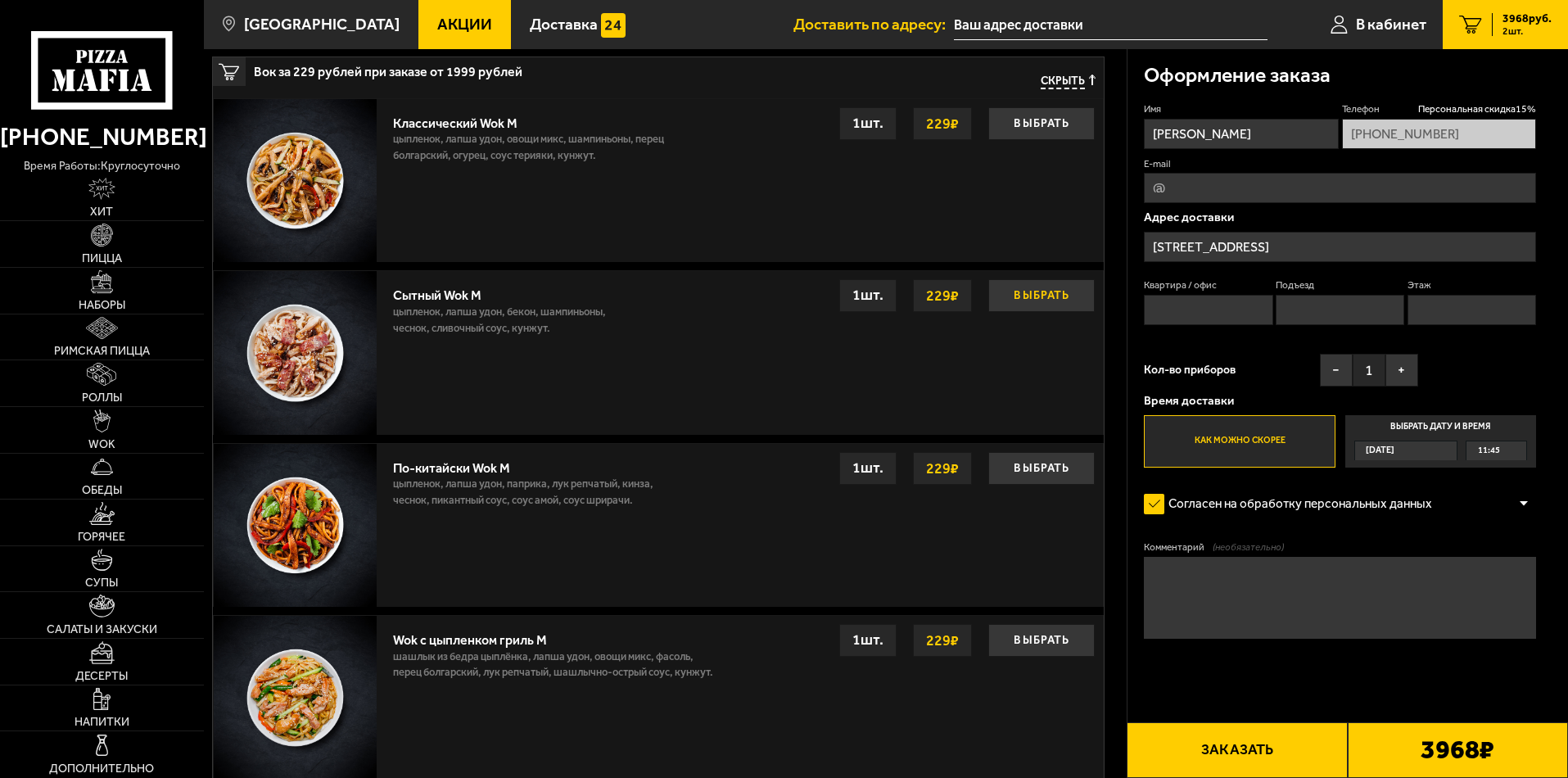
click at [1042, 290] on button "Выбрать" at bounding box center [1041, 295] width 106 height 32
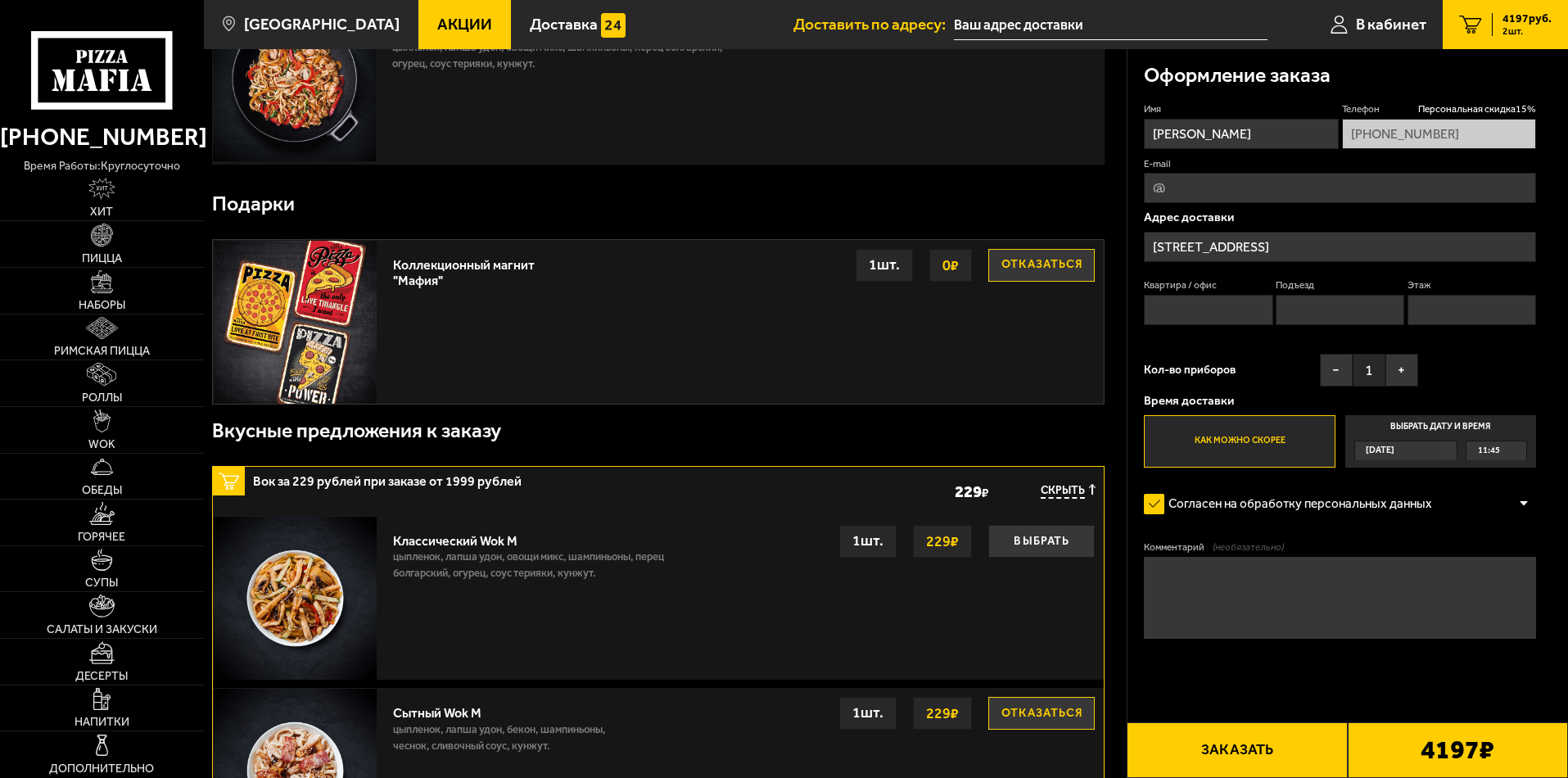
scroll to position [0, 0]
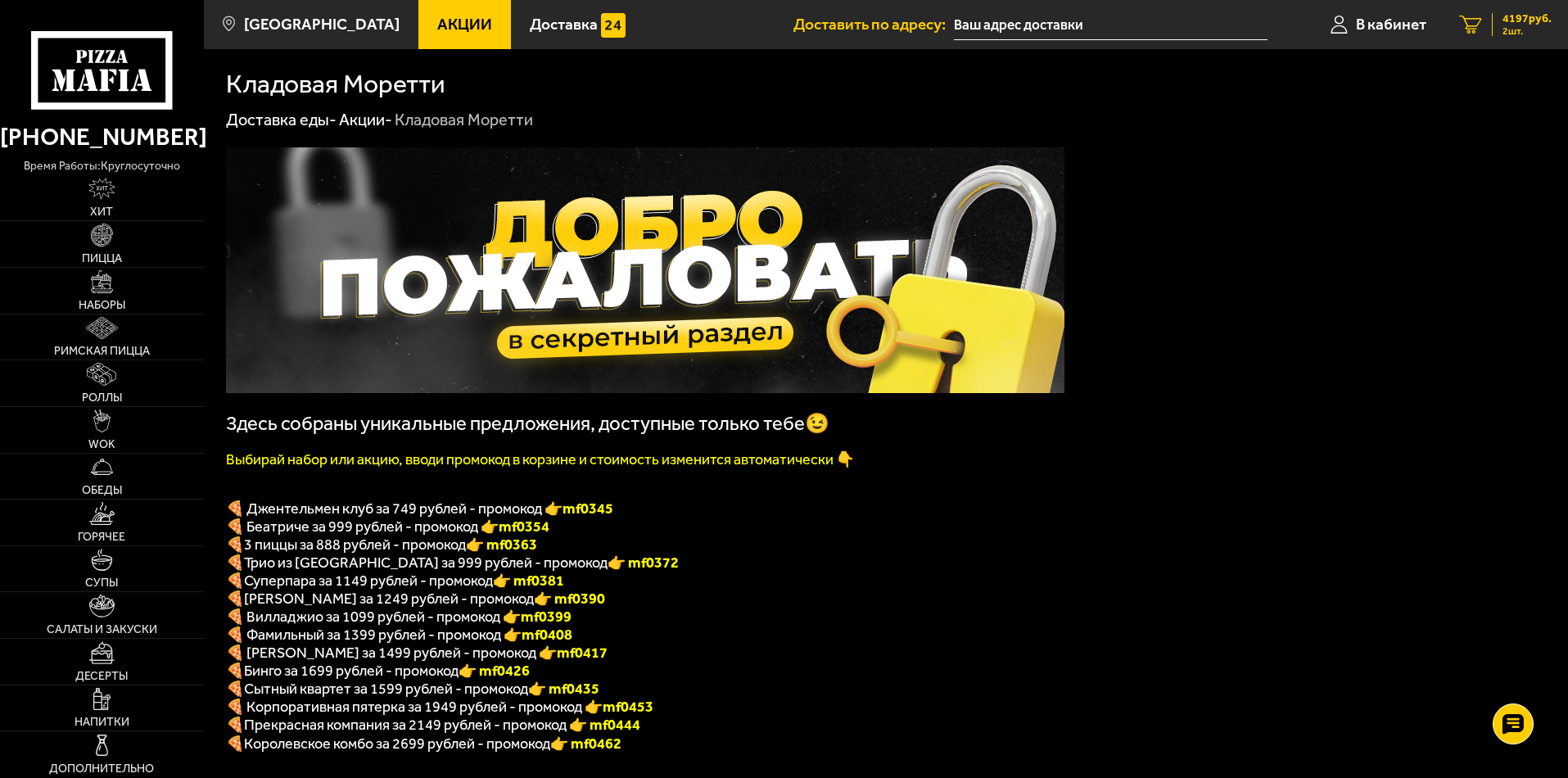
click at [1537, 27] on span "2 шт." at bounding box center [1527, 32] width 49 height 10
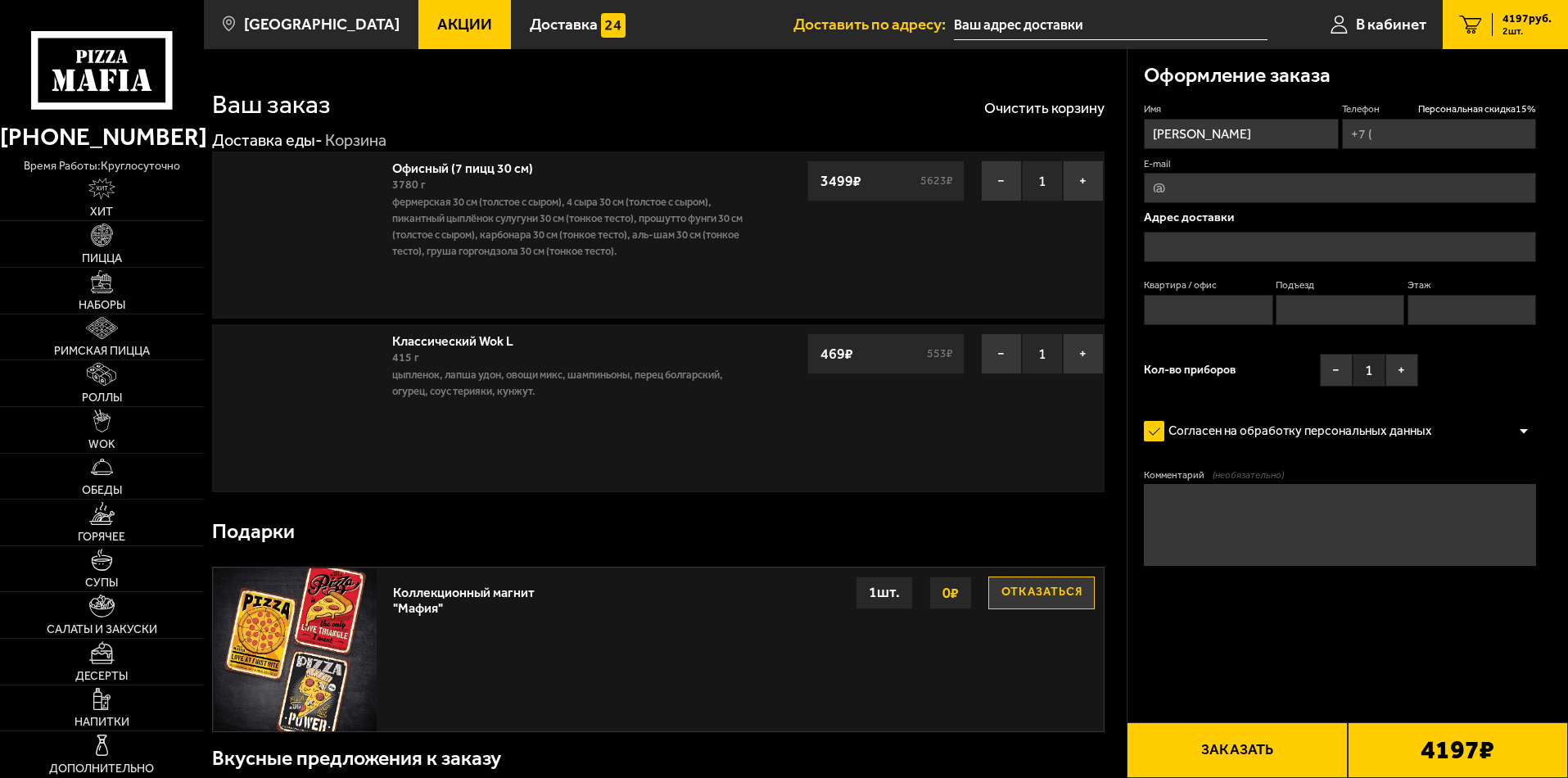
type input "+7 (964) 338-14-35"
type input "проспект Александровской Фермы, 23"
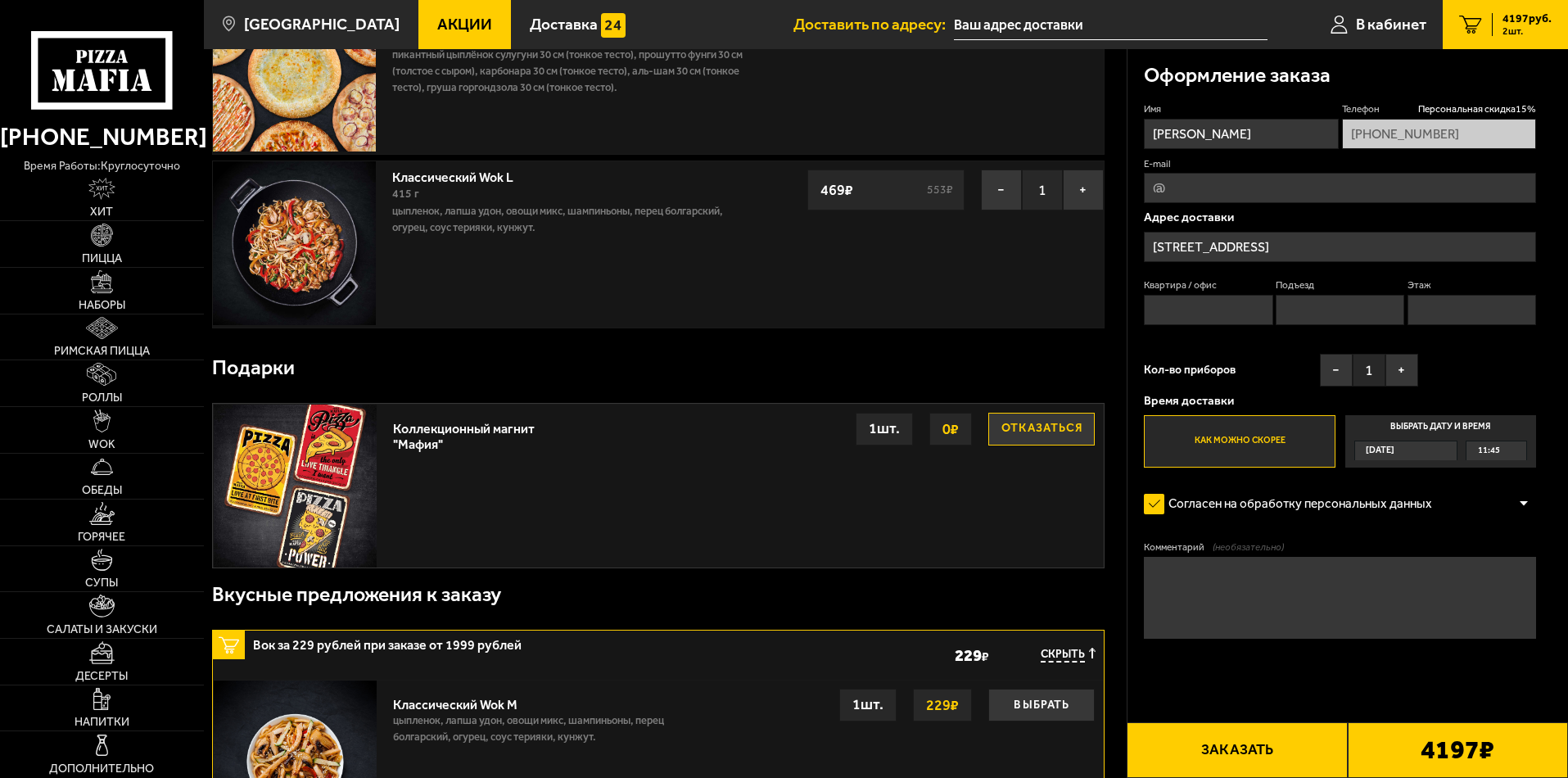
scroll to position [82, 0]
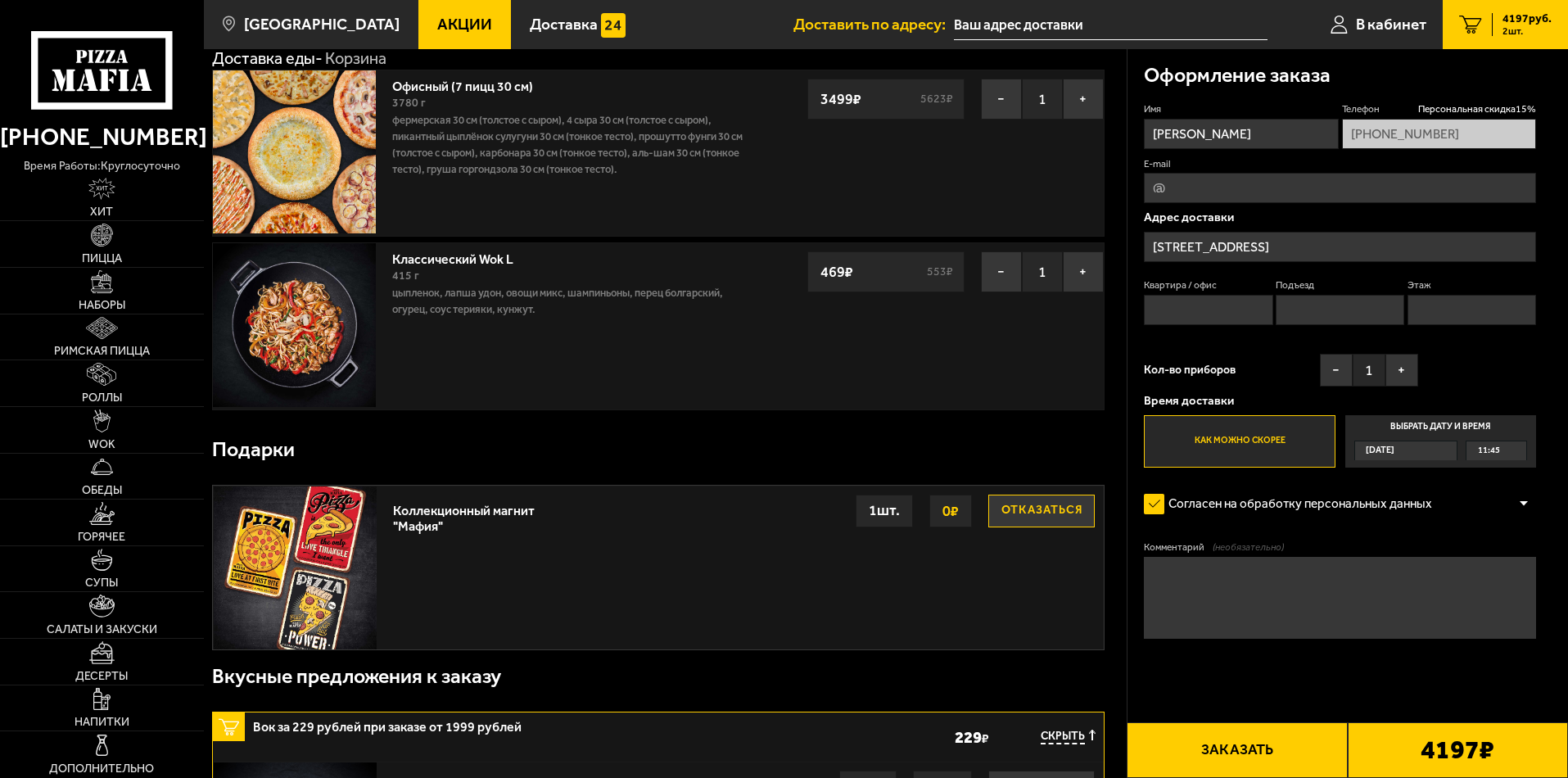
click at [1197, 306] on input "Квартира / офис" at bounding box center [1208, 309] width 129 height 31
type input "1"
click at [1321, 308] on input "Подъезд" at bounding box center [1340, 309] width 129 height 31
type input "1"
click at [1459, 303] on input "Этаж" at bounding box center [1472, 309] width 129 height 31
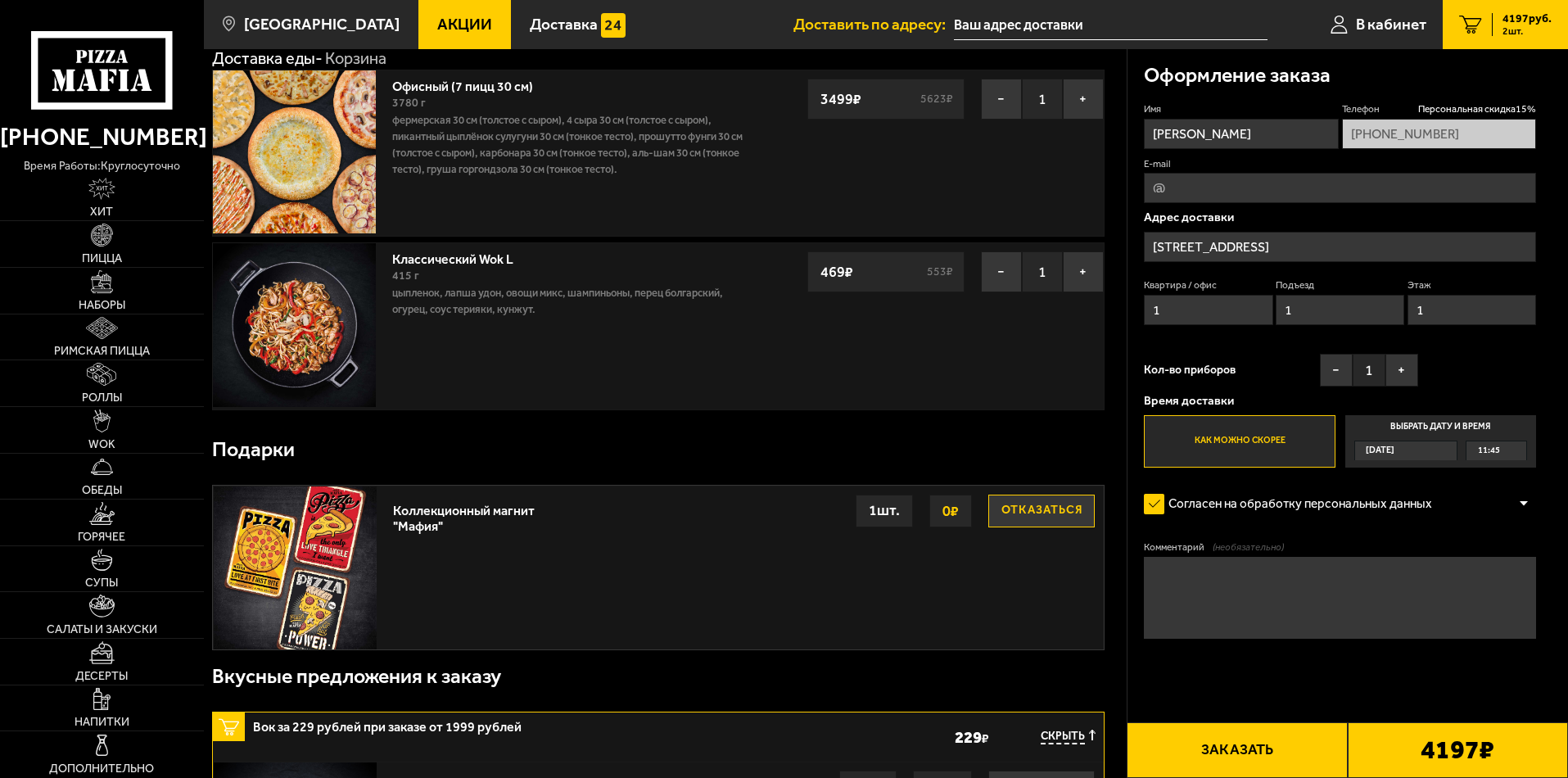
type input "1"
click at [1207, 188] on input "E-mail" at bounding box center [1340, 187] width 392 height 31
type input "lobandrey@yandex.ru"
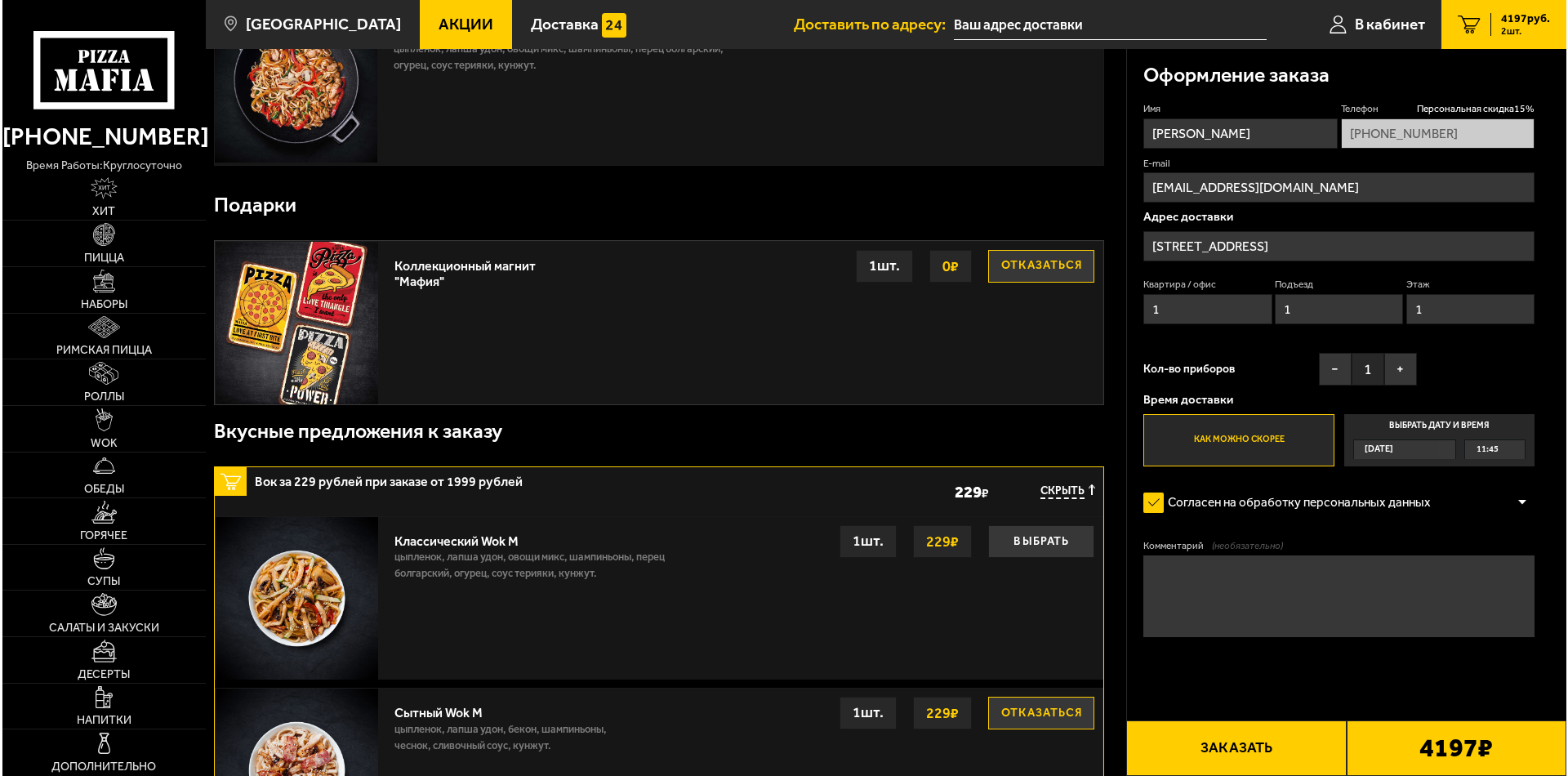
scroll to position [327, 0]
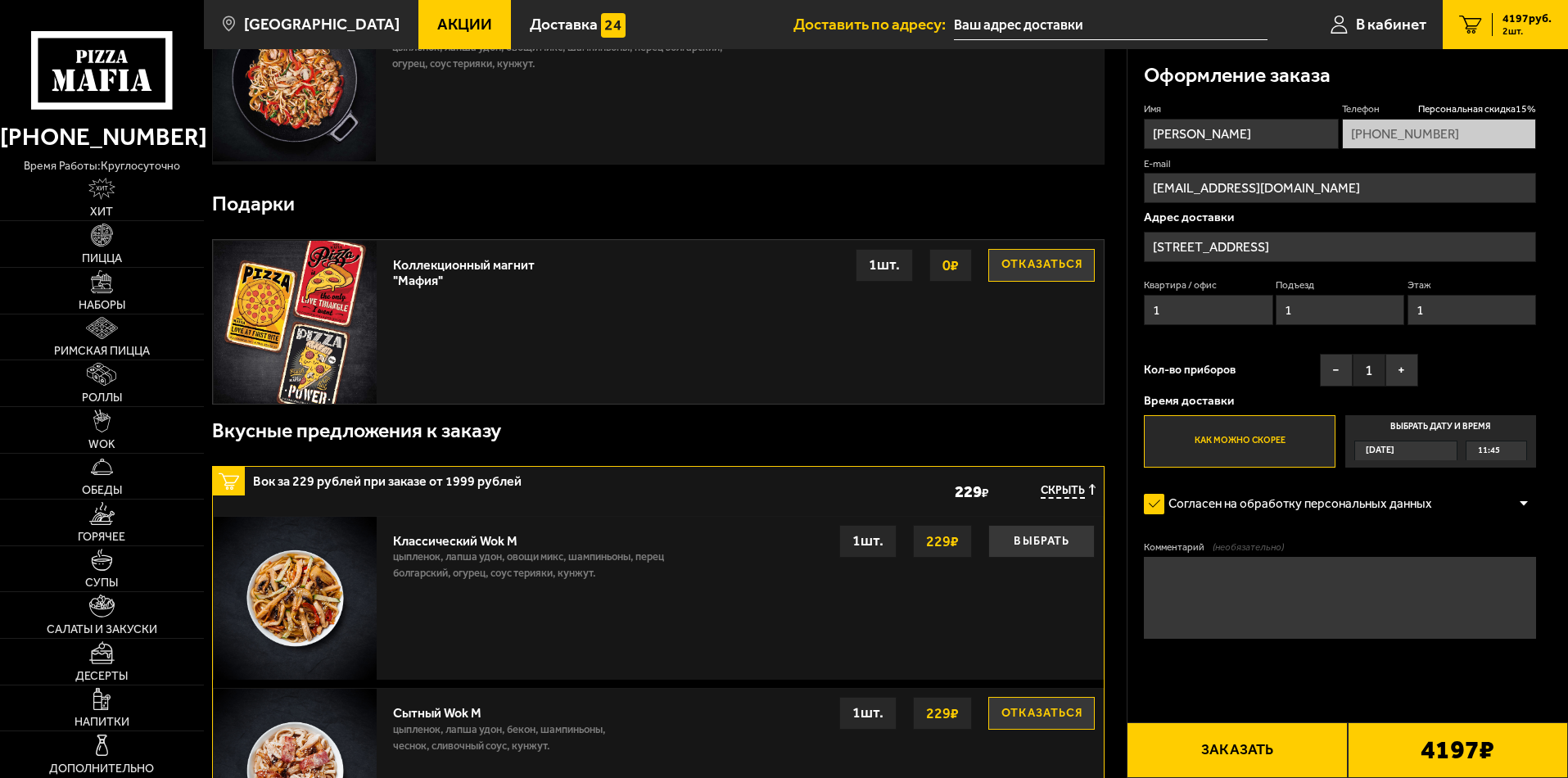
click at [1307, 742] on button "Заказать" at bounding box center [1237, 750] width 221 height 56
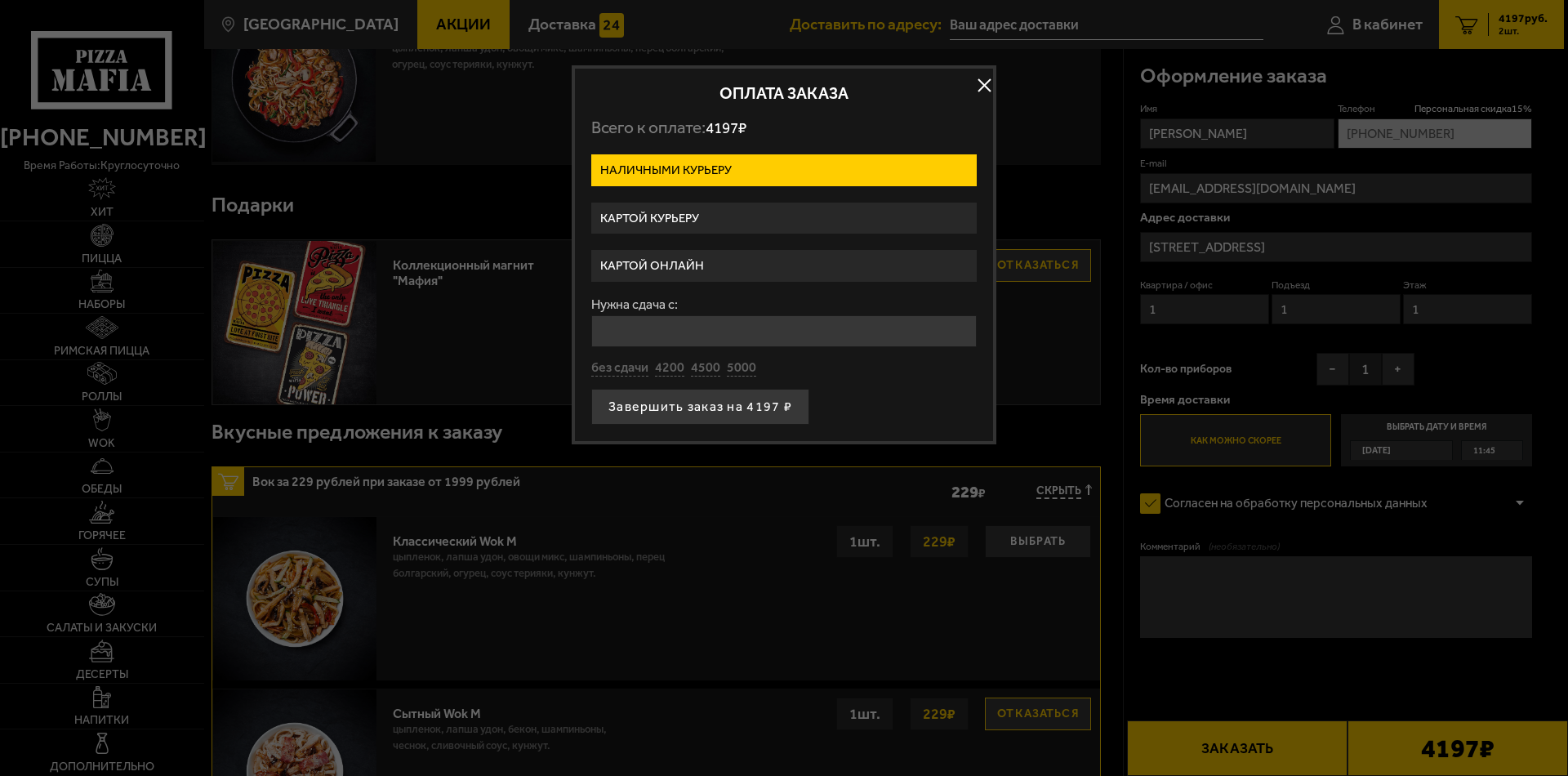
click at [686, 266] on label "Картой онлайн" at bounding box center [784, 266] width 386 height 31
click at [0, 0] on input "Картой онлайн" at bounding box center [0, 0] width 0 height 0
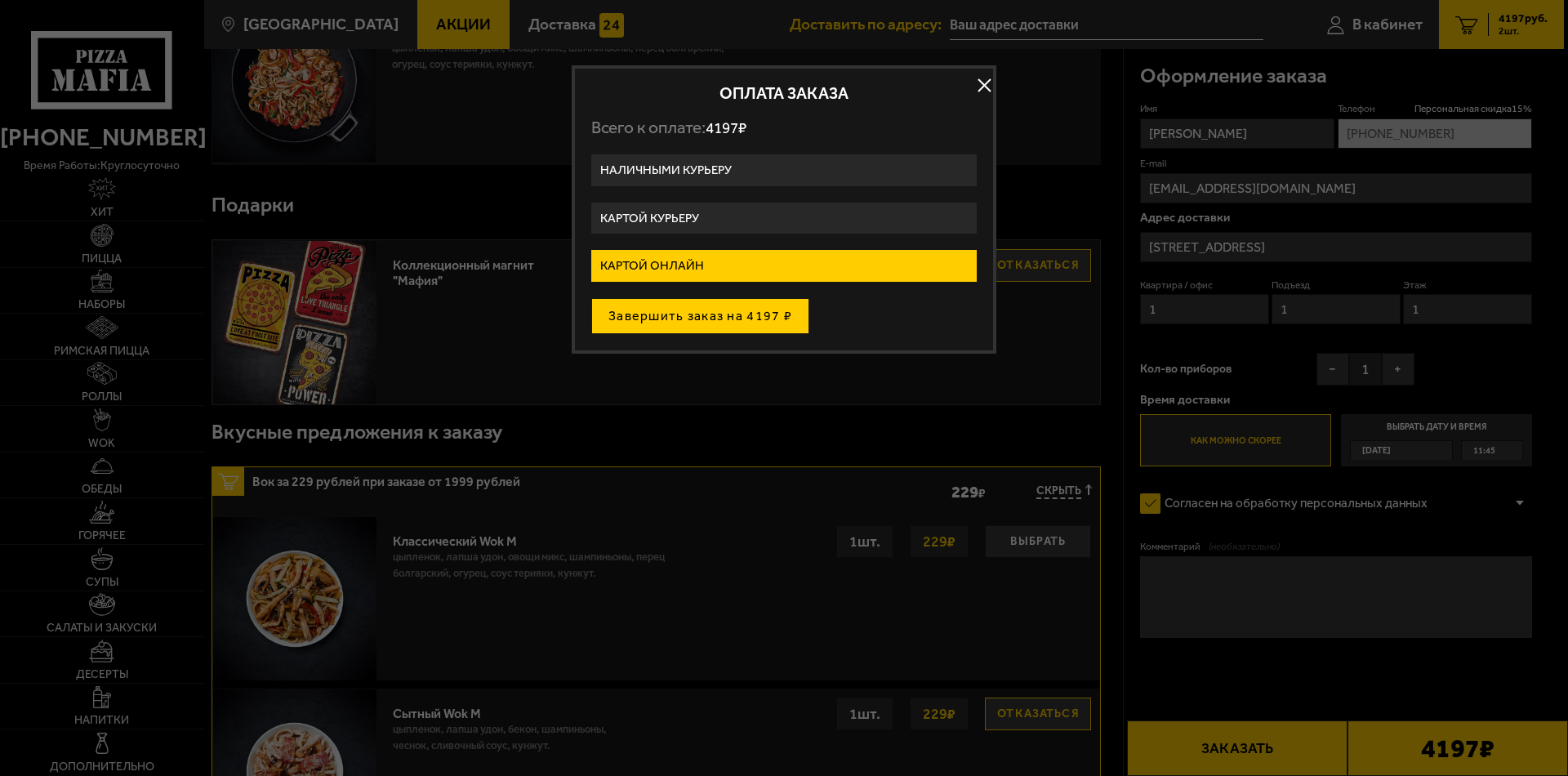
click at [728, 318] on button "Завершить заказ на 4197 ₽" at bounding box center [701, 315] width 218 height 36
